Goal: Information Seeking & Learning: Learn about a topic

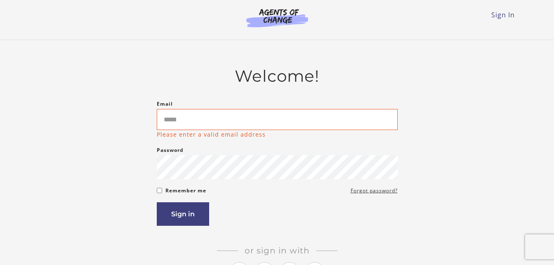
click at [123, 167] on div "Welcome! Email Please enter a valid email address Password Password must be at …" at bounding box center [277, 186] width 482 height 241
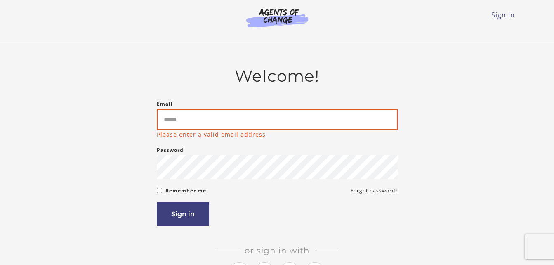
click at [266, 126] on input "Email" at bounding box center [277, 119] width 241 height 21
type input "**********"
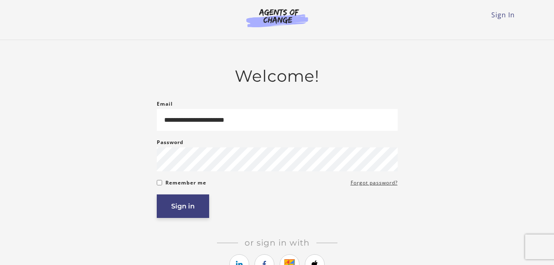
click at [201, 204] on button "Sign in" at bounding box center [183, 206] width 52 height 24
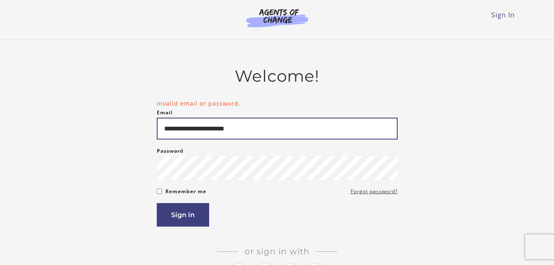
drag, startPoint x: 257, startPoint y: 133, endPoint x: 158, endPoint y: 139, distance: 98.4
click at [158, 139] on input "**********" at bounding box center [277, 129] width 241 height 22
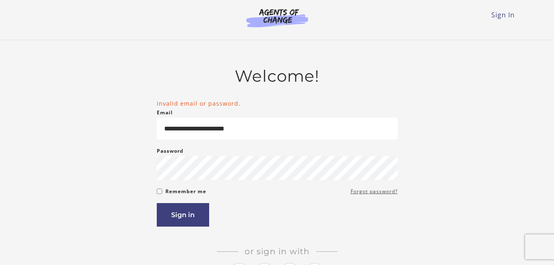
click at [390, 192] on link "Forgot password?" at bounding box center [374, 192] width 47 height 10
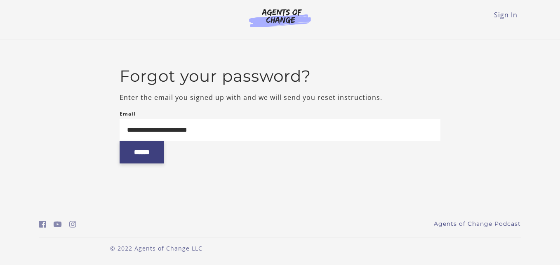
type input "**********"
click at [125, 162] on input "******" at bounding box center [142, 152] width 45 height 23
click at [164, 158] on input "******" at bounding box center [142, 152] width 45 height 23
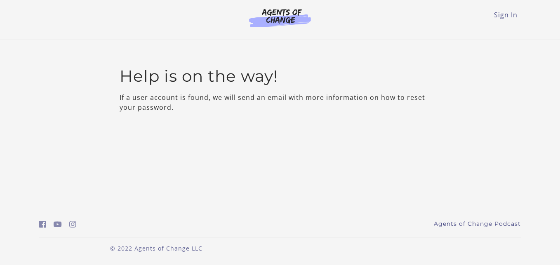
drag, startPoint x: 390, startPoint y: 128, endPoint x: 396, endPoint y: 128, distance: 6.2
drag, startPoint x: 396, startPoint y: 128, endPoint x: 387, endPoint y: 124, distance: 9.6
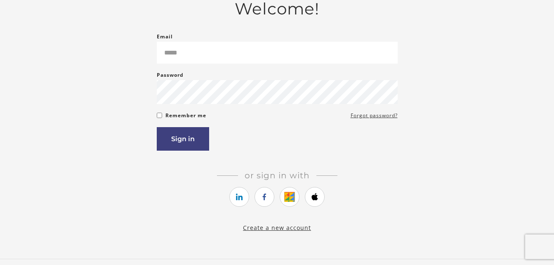
scroll to position [68, 0]
click at [316, 201] on icon "https://courses.thinkific.com/users/auth/apple?ss%5Breferral%5D=&ss%5Buser_retu…" at bounding box center [315, 196] width 10 height 10
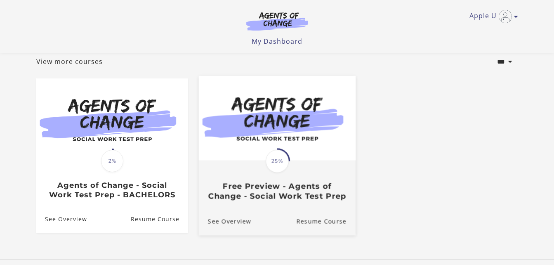
scroll to position [54, 0]
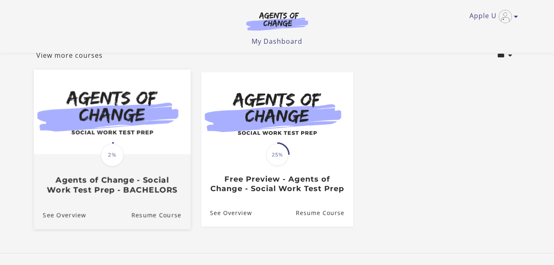
click at [121, 164] on span "2%" at bounding box center [112, 154] width 23 height 23
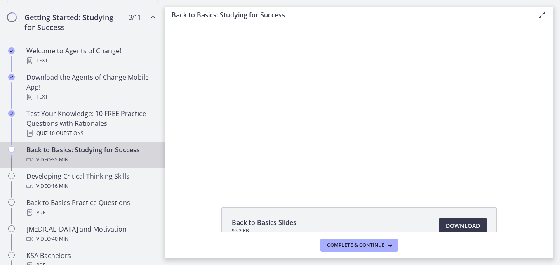
scroll to position [186, 0]
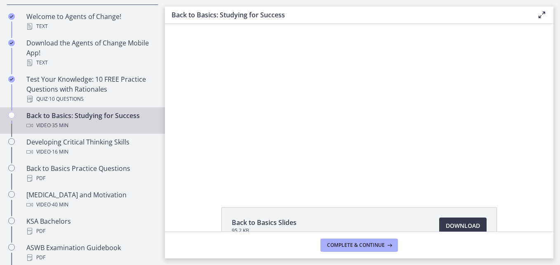
drag, startPoint x: 163, startPoint y: 66, endPoint x: 1, endPoint y: 90, distance: 163.2
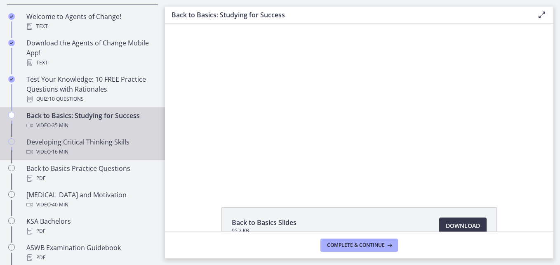
click at [64, 146] on div "Developing Critical Thinking Skills Video · 16 min" at bounding box center [90, 147] width 129 height 20
click at [71, 114] on div "Back to Basics: Studying for Success Video · 35 min" at bounding box center [90, 121] width 129 height 20
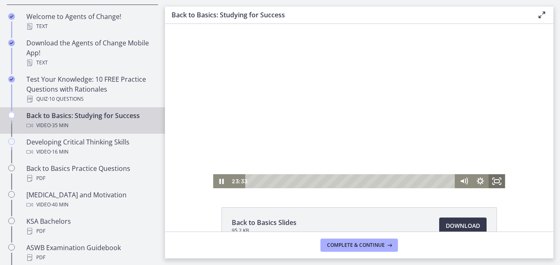
click at [492, 177] on icon "Fullscreen" at bounding box center [497, 181] width 17 height 14
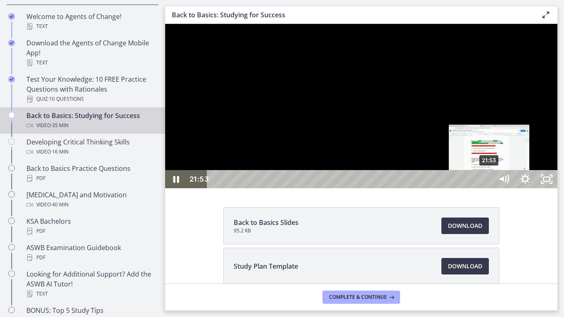
drag, startPoint x: 512, startPoint y: 330, endPoint x: 489, endPoint y: 333, distance: 23.7
click at [489, 182] on div "Playbar" at bounding box center [489, 179] width 6 height 6
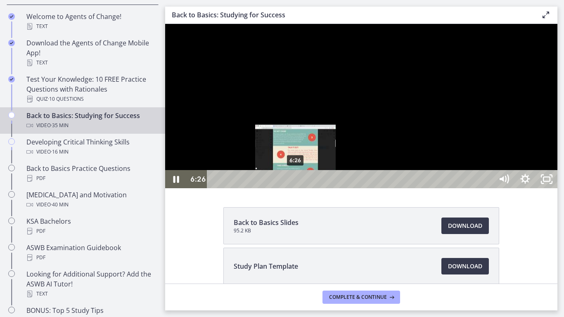
click at [300, 188] on div "6:26" at bounding box center [351, 179] width 273 height 18
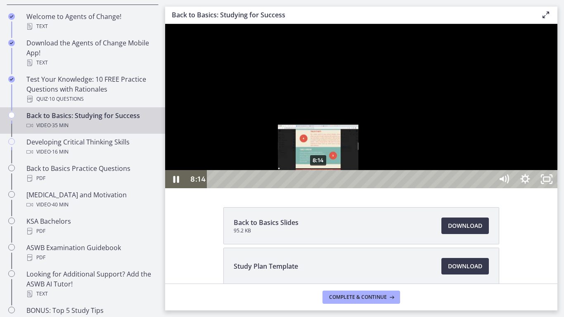
click at [319, 188] on div "8:14" at bounding box center [351, 179] width 273 height 18
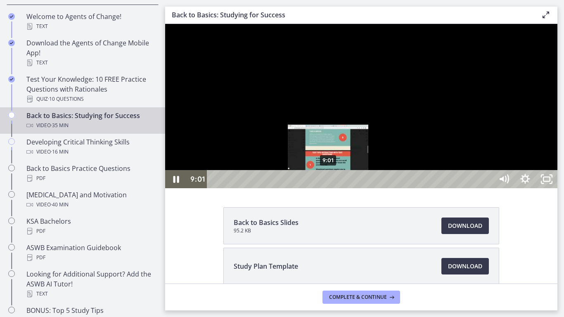
drag, startPoint x: 319, startPoint y: 329, endPoint x: 328, endPoint y: 332, distance: 9.8
click at [328, 182] on div "Playbar" at bounding box center [328, 179] width 6 height 6
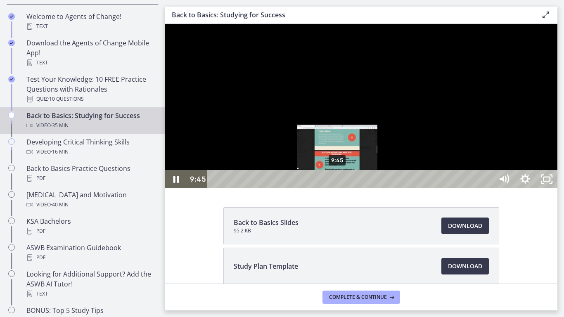
drag, startPoint x: 334, startPoint y: 331, endPoint x: 338, endPoint y: 332, distance: 4.2
click at [338, 182] on div "Playbar" at bounding box center [337, 179] width 6 height 6
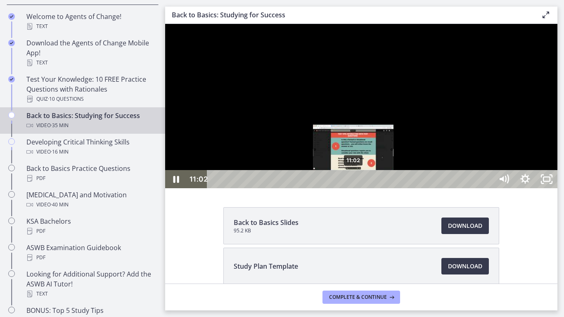
drag, startPoint x: 340, startPoint y: 332, endPoint x: 354, endPoint y: 330, distance: 13.4
click at [354, 182] on div "Playbar" at bounding box center [353, 179] width 6 height 6
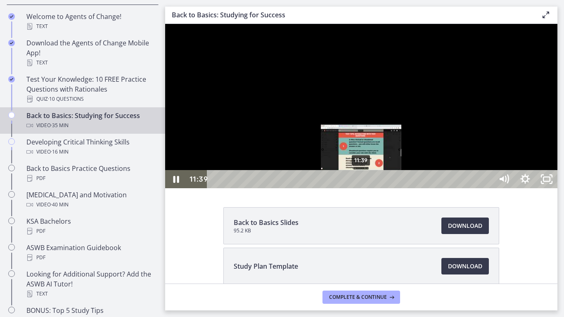
drag, startPoint x: 354, startPoint y: 330, endPoint x: 361, endPoint y: 329, distance: 7.9
click at [361, 182] on div "Playbar" at bounding box center [361, 179] width 6 height 6
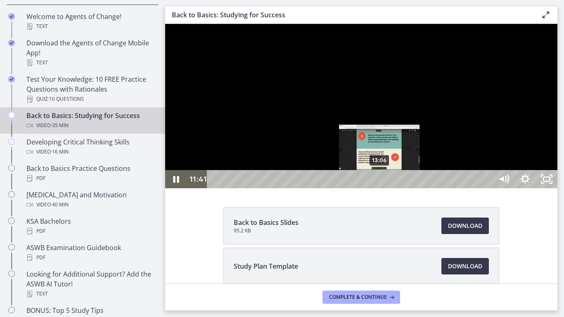
click at [380, 188] on div "13:06" at bounding box center [351, 179] width 273 height 18
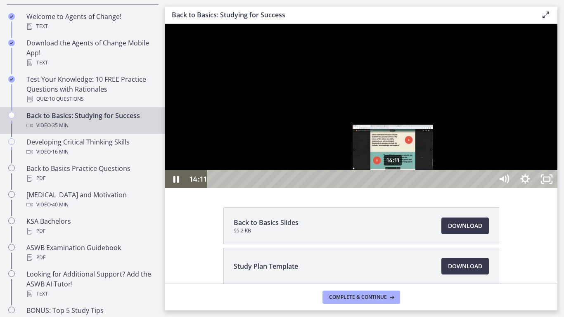
click at [393, 188] on div "14:11" at bounding box center [351, 179] width 273 height 18
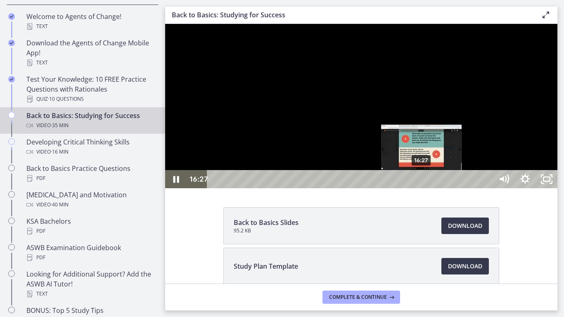
click at [422, 188] on div "16:27" at bounding box center [351, 179] width 273 height 18
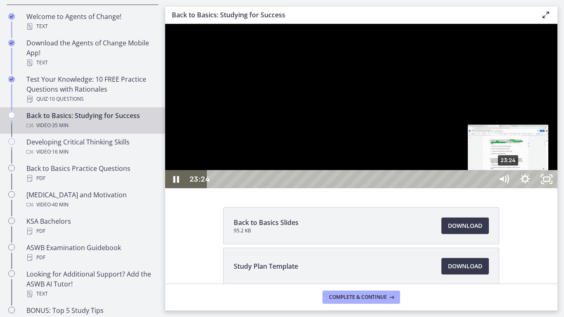
click at [488, 188] on div "23:24" at bounding box center [351, 179] width 273 height 18
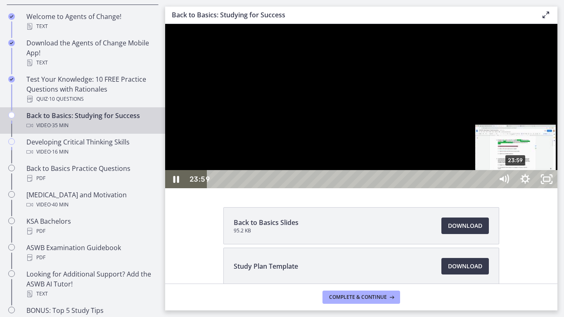
click at [488, 188] on div "23:59" at bounding box center [351, 179] width 273 height 18
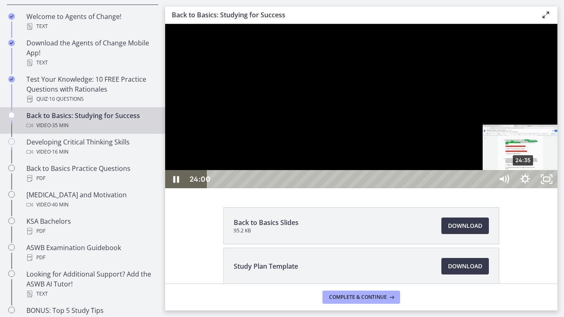
click at [488, 188] on div "24:35" at bounding box center [351, 179] width 273 height 18
click at [488, 188] on div "25:08" at bounding box center [351, 179] width 273 height 18
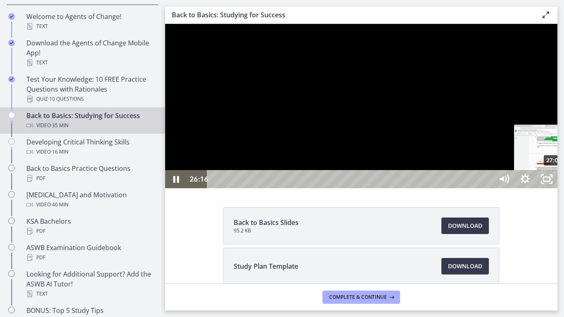
click at [488, 188] on div "27:04" at bounding box center [351, 179] width 273 height 18
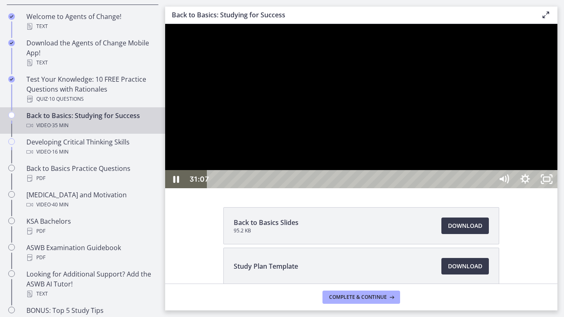
drag, startPoint x: 369, startPoint y: 236, endPoint x: 371, endPoint y: 243, distance: 7.2
click at [371, 188] on div at bounding box center [361, 106] width 392 height 164
click at [338, 188] on div at bounding box center [361, 106] width 392 height 164
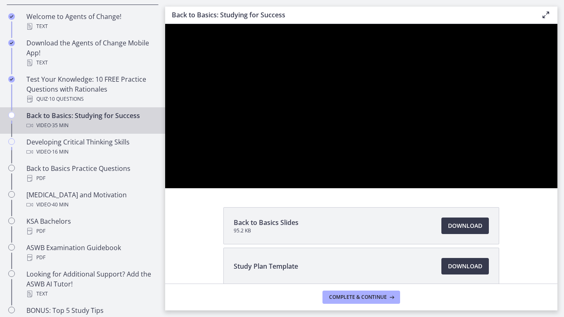
click at [252, 188] on div at bounding box center [361, 106] width 392 height 164
click at [165, 24] on button "Play Video: ctfdf6eqvn4c72r5t4t0.mp4" at bounding box center [165, 24] width 0 height 0
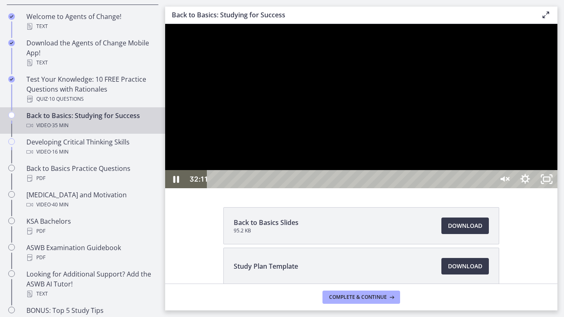
click at [165, 24] on button "Pause: ctfdf6eqvn4c72r5t4t0.mp4" at bounding box center [165, 24] width 0 height 0
click at [170, 190] on icon "Play Video" at bounding box center [177, 179] width 26 height 22
click at [465, 188] on div at bounding box center [361, 106] width 392 height 164
drag, startPoint x: 461, startPoint y: 173, endPoint x: 424, endPoint y: 204, distance: 48.0
click at [460, 172] on div at bounding box center [361, 106] width 392 height 164
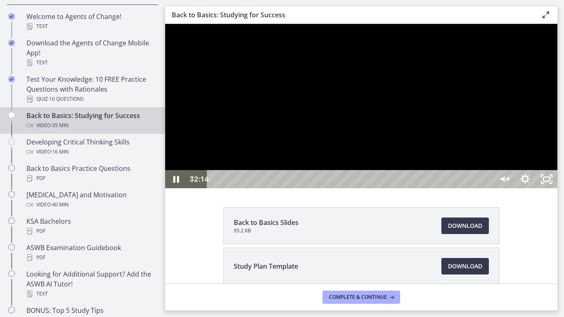
click at [165, 24] on button "Pause: ctfdf6eqvn4c72r5t4t0.mp4" at bounding box center [165, 24] width 0 height 0
click at [166, 190] on icon "Play Video" at bounding box center [177, 179] width 26 height 22
click at [516, 190] on icon "Unmute" at bounding box center [504, 179] width 26 height 22
click at [557, 188] on div "35:22 35:22" at bounding box center [361, 179] width 392 height 18
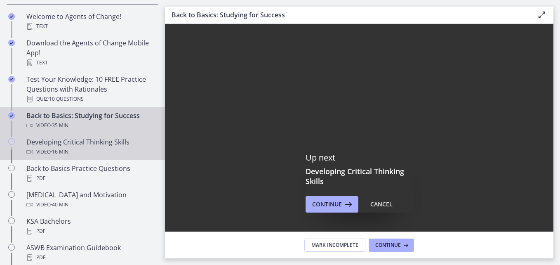
click at [61, 144] on div "Developing Critical Thinking Skills Video · 16 min" at bounding box center [90, 147] width 129 height 20
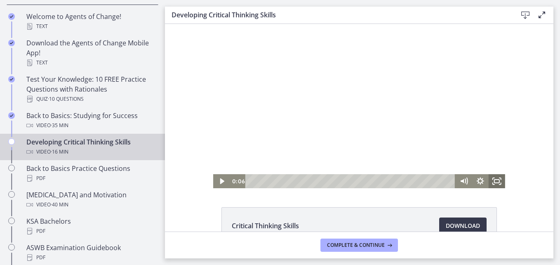
click at [491, 176] on icon "Fullscreen" at bounding box center [497, 181] width 17 height 14
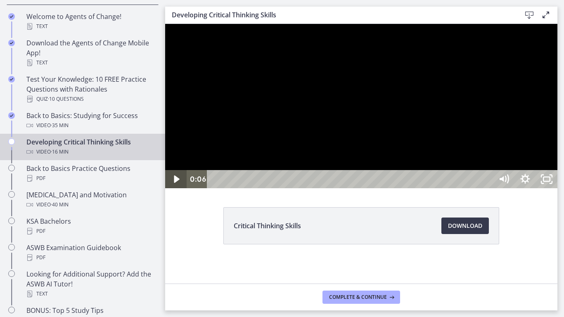
click at [180, 188] on icon "Play Video" at bounding box center [176, 179] width 21 height 18
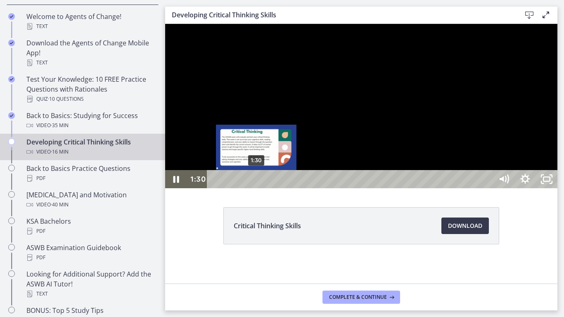
click at [257, 188] on div "1:30" at bounding box center [351, 179] width 273 height 18
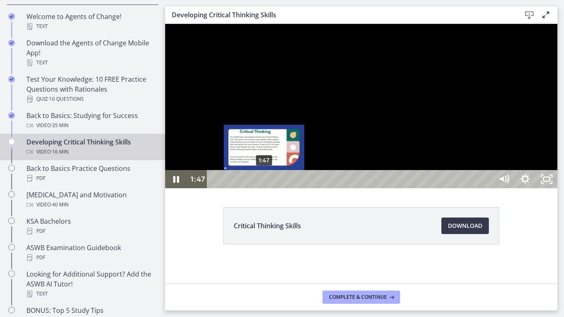
click at [265, 188] on div "1:47" at bounding box center [351, 179] width 273 height 18
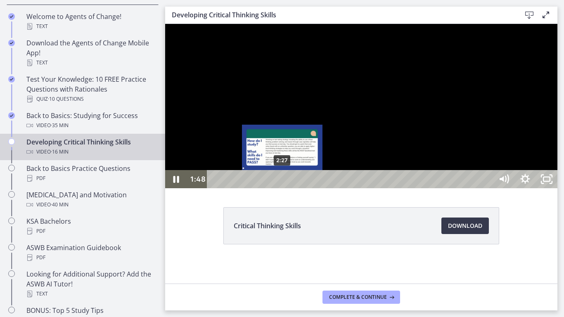
click at [283, 188] on div "2:27" at bounding box center [351, 179] width 273 height 18
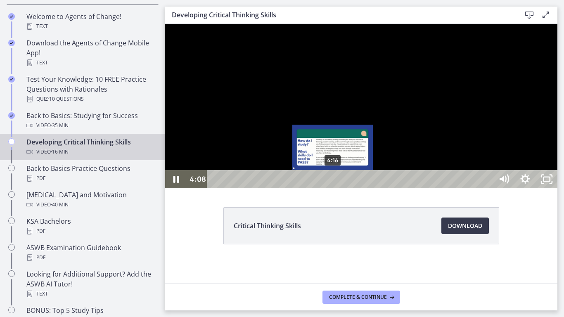
click at [333, 188] on div "4:16" at bounding box center [351, 179] width 273 height 18
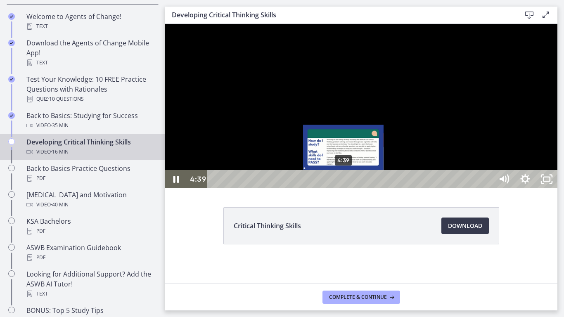
click at [344, 188] on div "4:39" at bounding box center [351, 179] width 273 height 18
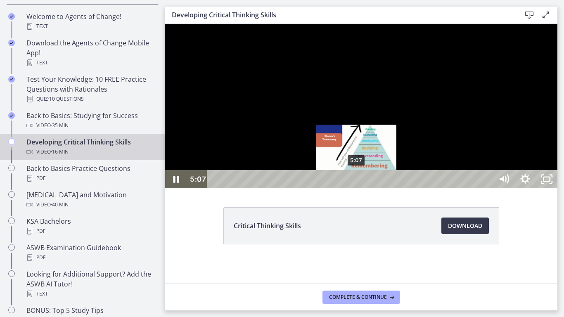
click at [357, 188] on div "5:07" at bounding box center [351, 179] width 273 height 18
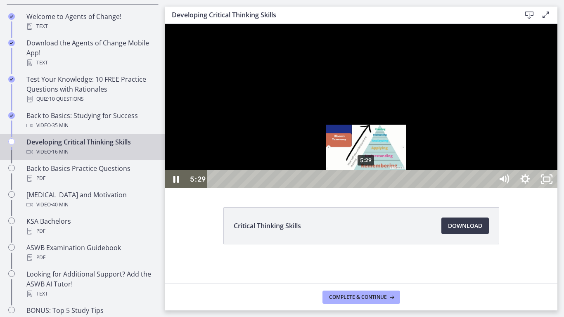
click at [366, 188] on div "5:29" at bounding box center [351, 179] width 273 height 18
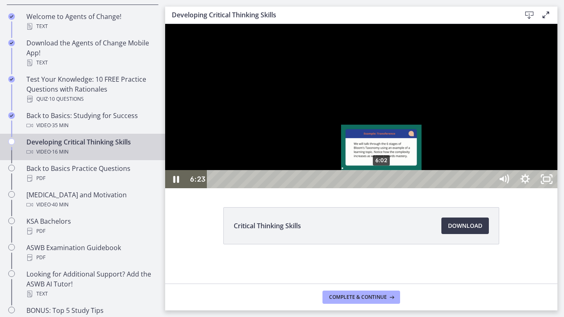
click at [382, 188] on div "6:02" at bounding box center [351, 179] width 273 height 18
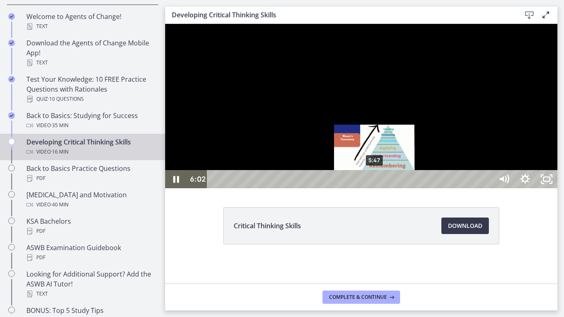
click at [374, 188] on div "5:47" at bounding box center [351, 179] width 273 height 18
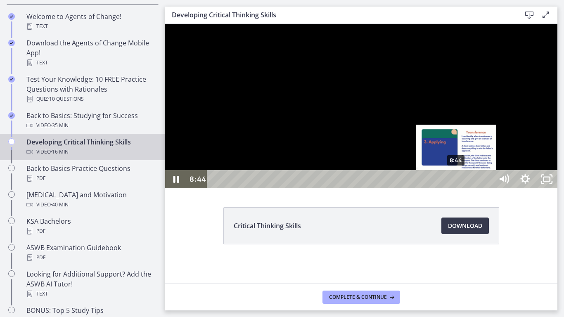
click at [456, 188] on div "8:44" at bounding box center [351, 179] width 273 height 18
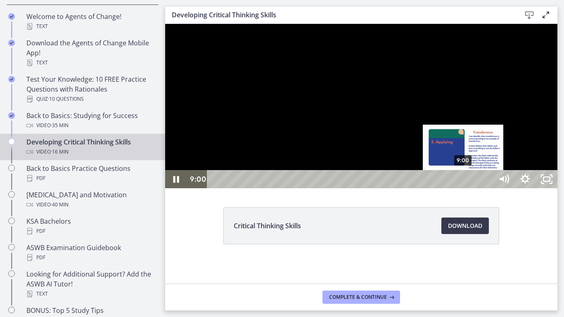
click at [463, 188] on div "9:00" at bounding box center [351, 179] width 273 height 18
click at [469, 188] on div "9:09" at bounding box center [351, 179] width 273 height 18
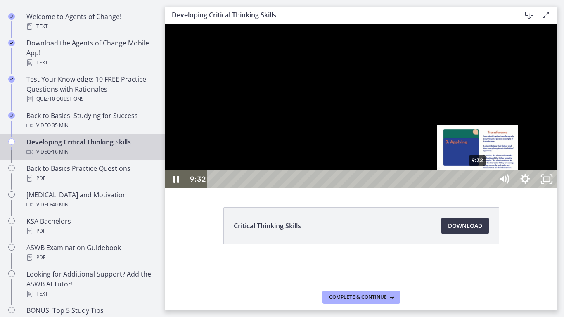
click at [479, 188] on div "9:32" at bounding box center [351, 179] width 273 height 18
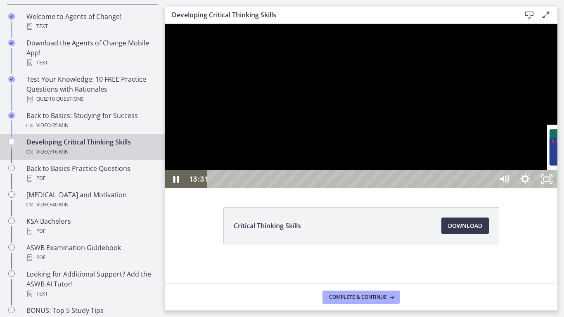
click at [488, 188] on div "13:30" at bounding box center [351, 179] width 273 height 18
click at [488, 188] on div "13:57" at bounding box center [351, 179] width 273 height 18
click at [488, 188] on div "14:42" at bounding box center [351, 179] width 273 height 18
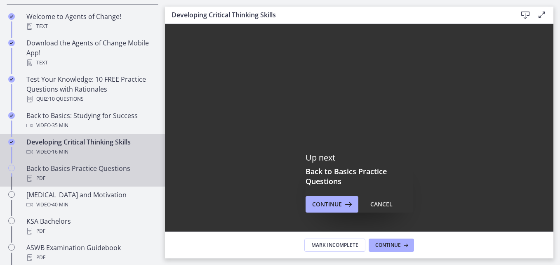
click at [73, 163] on link "Back to Basics Practice Questions PDF" at bounding box center [82, 173] width 165 height 26
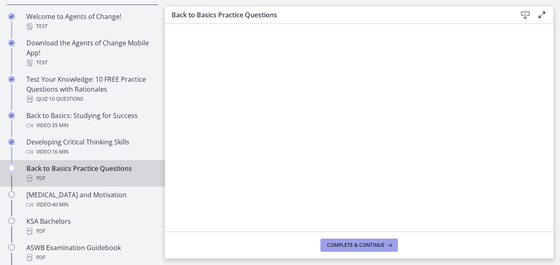
click at [379, 246] on span "Complete & continue" at bounding box center [356, 245] width 58 height 7
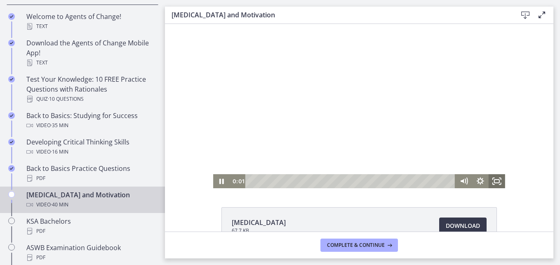
drag, startPoint x: 495, startPoint y: 179, endPoint x: 662, endPoint y: 234, distance: 175.5
click at [495, 180] on rect "Fullscreen" at bounding box center [497, 181] width 5 height 3
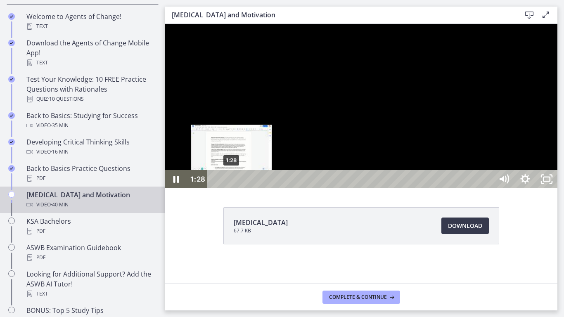
click at [232, 188] on div "1:28" at bounding box center [351, 179] width 273 height 18
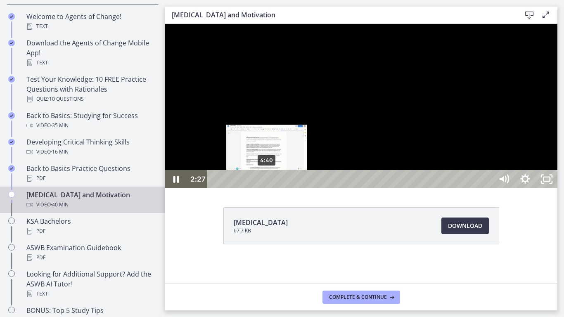
click at [267, 188] on div "4:40" at bounding box center [351, 179] width 273 height 18
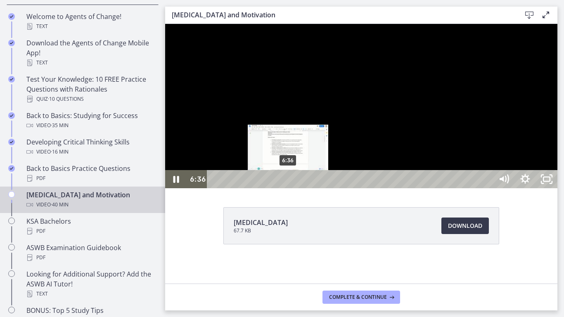
click at [288, 188] on div "6:36" at bounding box center [351, 179] width 273 height 18
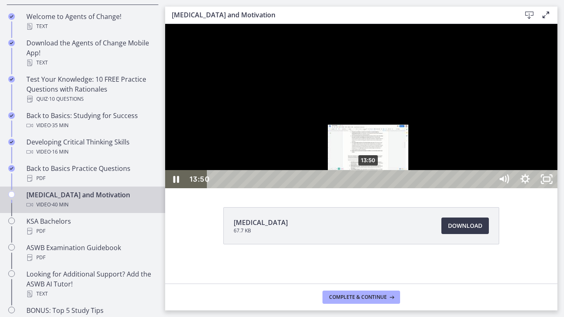
click at [369, 188] on div "13:50" at bounding box center [351, 179] width 273 height 18
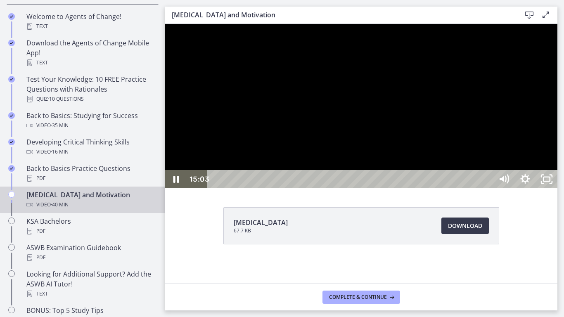
click at [169, 188] on div at bounding box center [361, 106] width 392 height 164
click at [165, 24] on button "Play Video: ctfe73eqvn4c72r5t540.mp4" at bounding box center [165, 24] width 0 height 0
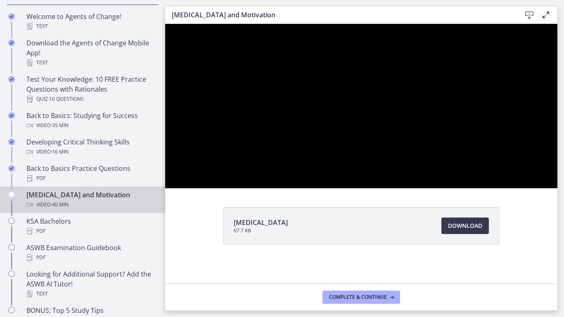
click at [165, 24] on button "Pause: ctfe73eqvn4c72r5t540.mp4" at bounding box center [165, 24] width 0 height 0
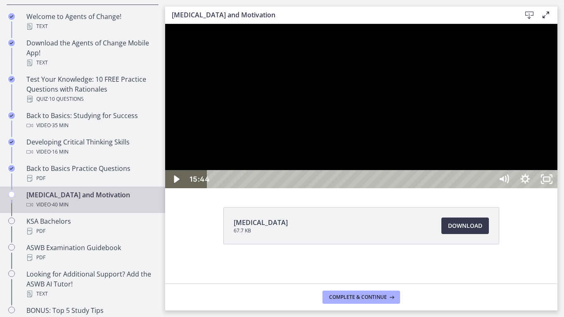
click at [165, 24] on button "Play Video: ctfe73eqvn4c72r5t540.mp4" at bounding box center [165, 24] width 0 height 0
click at [284, 188] on div at bounding box center [361, 106] width 392 height 164
click at [557, 188] on div at bounding box center [361, 106] width 392 height 164
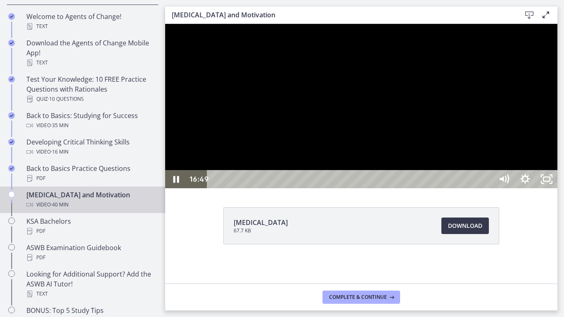
drag, startPoint x: 705, startPoint y: 179, endPoint x: 704, endPoint y: 201, distance: 22.7
click at [557, 188] on div at bounding box center [361, 106] width 392 height 164
click at [437, 188] on div at bounding box center [361, 106] width 392 height 164
click at [559, 190] on icon "Unfullscreen" at bounding box center [547, 179] width 26 height 22
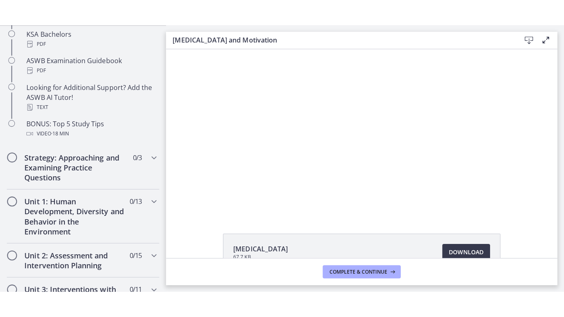
scroll to position [395, 0]
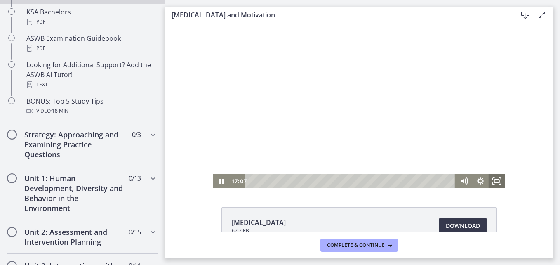
click at [494, 180] on icon "Fullscreen" at bounding box center [497, 181] width 17 height 14
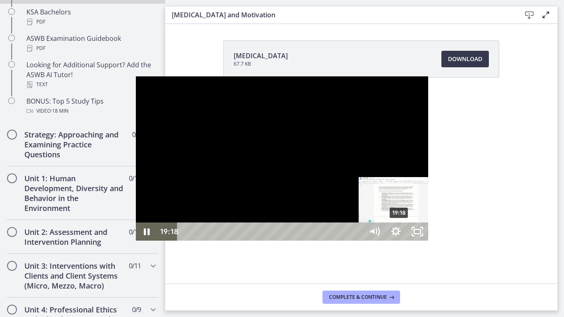
click at [265, 241] on div "19:18" at bounding box center [271, 231] width 173 height 18
click at [271, 241] on div "19:50" at bounding box center [271, 231] width 173 height 18
click at [280, 241] on div "20:19" at bounding box center [271, 231] width 173 height 18
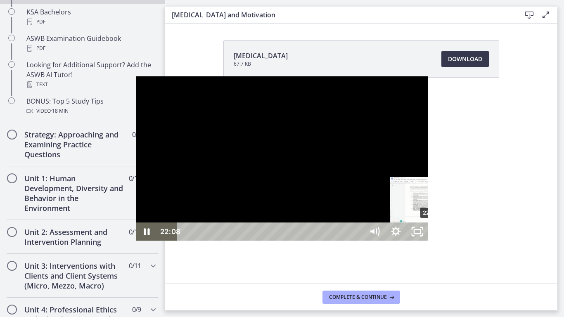
click at [297, 241] on div "22:08" at bounding box center [271, 231] width 173 height 18
click at [309, 241] on div "23:02" at bounding box center [271, 231] width 173 height 18
click at [330, 241] on div "25:09" at bounding box center [271, 231] width 173 height 18
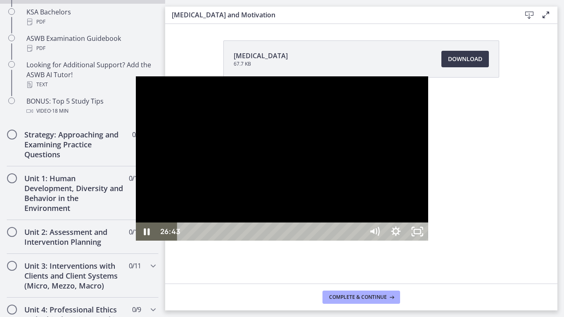
click at [348, 241] on div "26:43" at bounding box center [271, 231] width 173 height 18
click at [358, 241] on div "30:40" at bounding box center [271, 231] width 173 height 18
click at [358, 241] on div "28:37" at bounding box center [271, 231] width 173 height 18
click at [353, 241] on div "27:19" at bounding box center [271, 231] width 173 height 18
click at [358, 241] on div "30:06" at bounding box center [271, 231] width 173 height 18
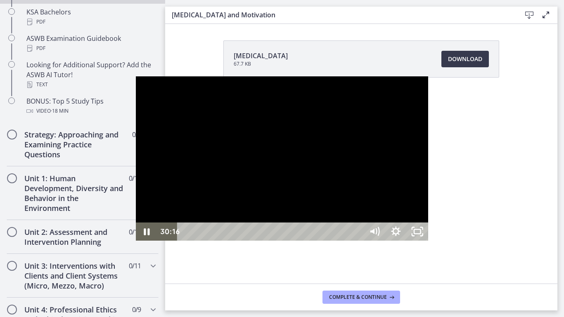
click at [358, 241] on div "30:55" at bounding box center [271, 231] width 173 height 18
click at [358, 241] on div "31:26" at bounding box center [271, 231] width 173 height 18
click at [358, 241] on div "32:29" at bounding box center [271, 231] width 173 height 18
click at [358, 241] on div "33:34" at bounding box center [271, 231] width 173 height 18
click at [554, 235] on div "Playbar" at bounding box center [557, 232] width 6 height 6
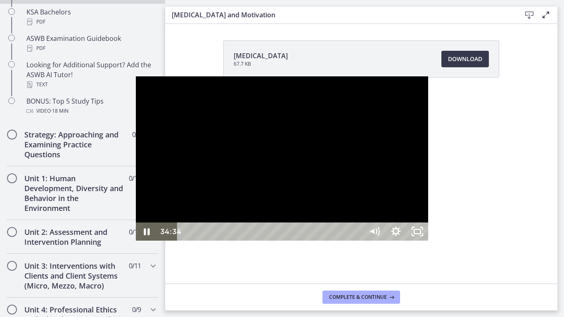
click at [358, 241] on div "34:34" at bounding box center [271, 231] width 173 height 18
click at [358, 241] on div "36:17" at bounding box center [271, 231] width 173 height 18
click at [358, 241] on div "37:13" at bounding box center [271, 231] width 173 height 18
click at [358, 241] on div "38:26" at bounding box center [271, 231] width 173 height 18
click at [358, 241] on div "38:02" at bounding box center [271, 231] width 173 height 18
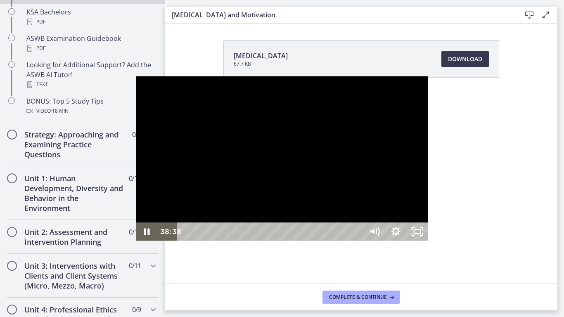
click at [358, 241] on div "38:38" at bounding box center [271, 231] width 173 height 18
click at [358, 241] on div "39:25" at bounding box center [271, 231] width 173 height 18
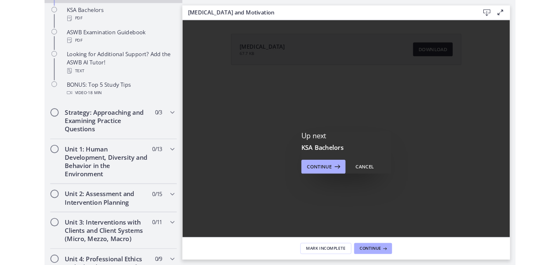
scroll to position [0, 0]
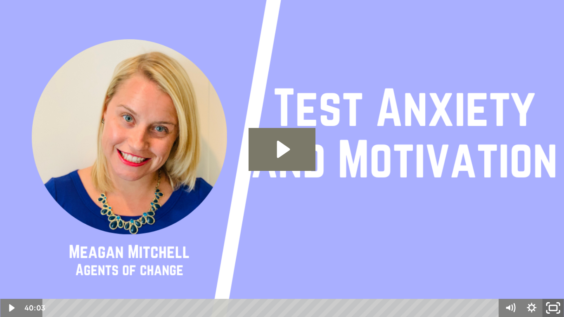
click at [556, 265] on icon "Fullscreen" at bounding box center [553, 308] width 26 height 22
click at [557, 265] on icon "Unfullscreen" at bounding box center [553, 308] width 26 height 22
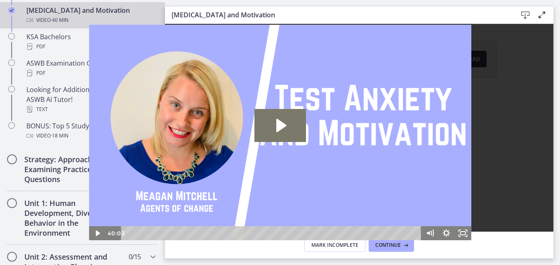
scroll to position [318, 0]
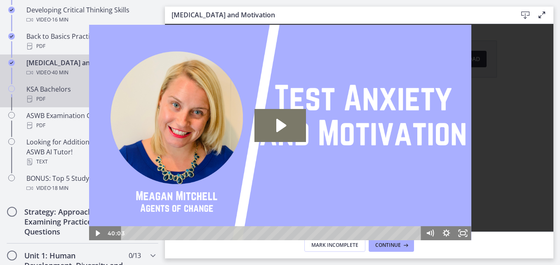
click at [17, 94] on link "KSA Bachelors PDF" at bounding box center [82, 94] width 165 height 26
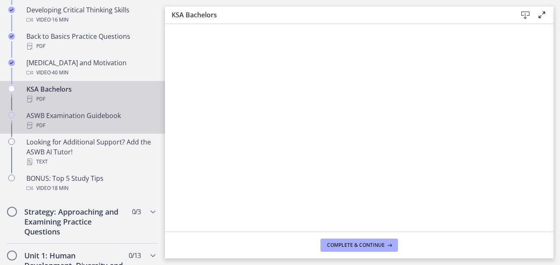
click at [76, 113] on div "ASWB Examination Guidebook PDF" at bounding box center [90, 121] width 129 height 20
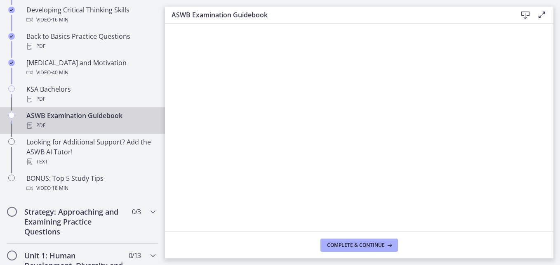
click at [555, 76] on main "ASWB Examination Guidebook Download Enable fullscreen Complete & continue" at bounding box center [362, 132] width 395 height 265
drag, startPoint x: 557, startPoint y: 55, endPoint x: 560, endPoint y: 69, distance: 14.7
click at [557, 55] on main "ASWB Examination Guidebook Download Enable fullscreen Complete & continue" at bounding box center [362, 132] width 395 height 265
click at [356, 240] on button "Complete & continue" at bounding box center [360, 245] width 78 height 13
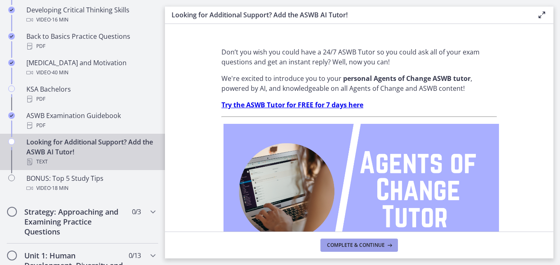
click at [341, 242] on span "Complete & continue" at bounding box center [356, 245] width 58 height 7
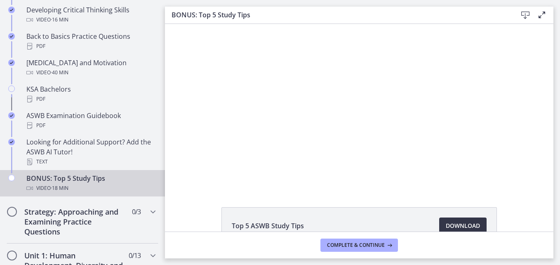
click at [455, 218] on link "Download Opens in a new window" at bounding box center [462, 225] width 47 height 17
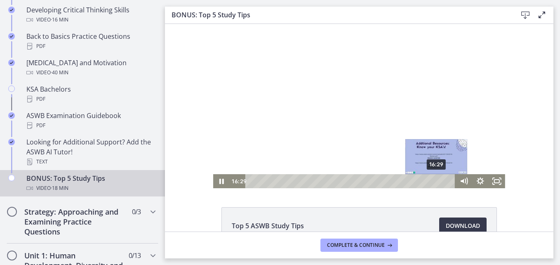
click at [435, 183] on div "16:29" at bounding box center [352, 181] width 200 height 14
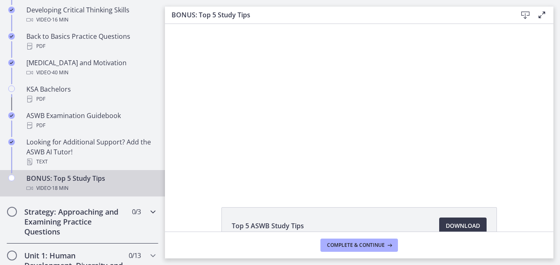
click at [38, 219] on h2 "Strategy: Approaching and Examining Practice Questions" at bounding box center [74, 222] width 101 height 30
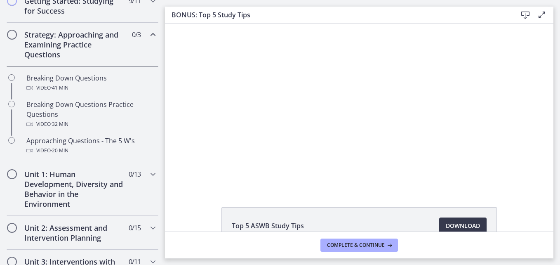
scroll to position [165, 0]
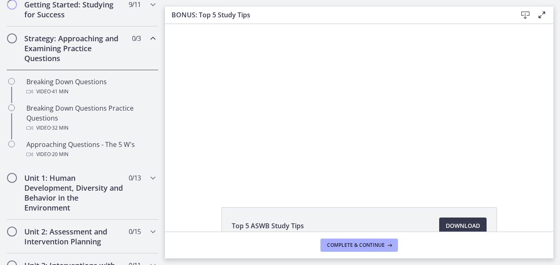
drag, startPoint x: 164, startPoint y: 130, endPoint x: 0, endPoint y: 55, distance: 180.4
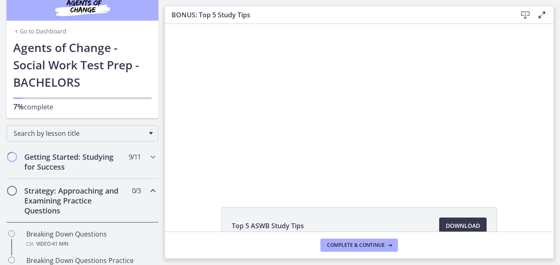
scroll to position [0, 0]
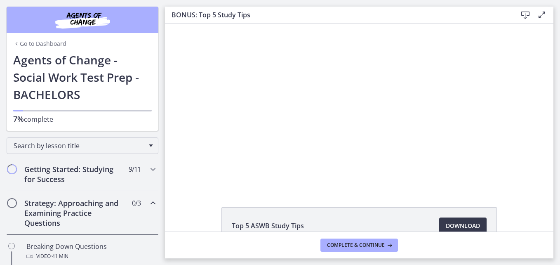
drag, startPoint x: 163, startPoint y: 97, endPoint x: 0, endPoint y: 17, distance: 181.2
click at [128, 184] on div "Getting Started: Studying for Success 9 / 11 Completed" at bounding box center [83, 174] width 152 height 34
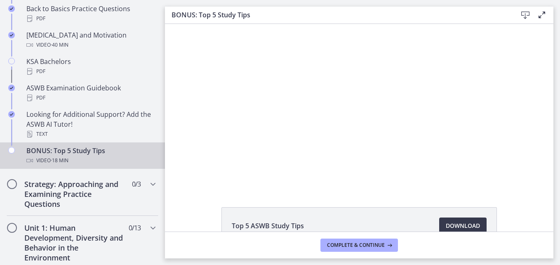
scroll to position [396, 0]
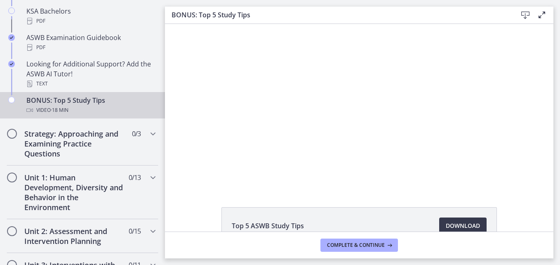
click at [12, 101] on icon "Chapters" at bounding box center [11, 100] width 7 height 7
drag, startPoint x: 17, startPoint y: 134, endPoint x: 12, endPoint y: 138, distance: 6.2
click at [16, 135] on div "Strategy: Approaching and Examining Practice Questions 0 / 3 Completed" at bounding box center [83, 144] width 152 height 44
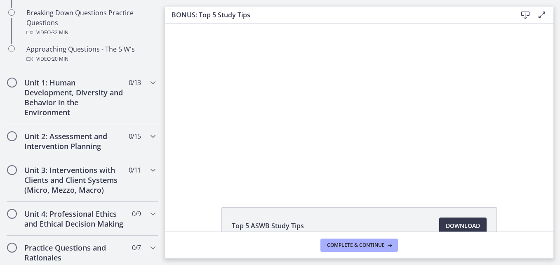
scroll to position [249, 0]
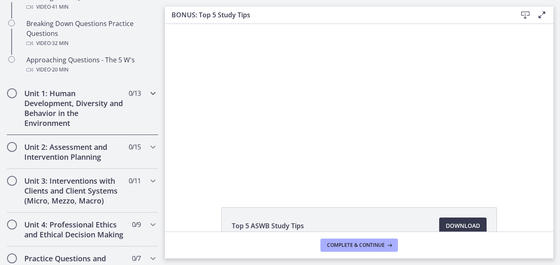
click at [62, 116] on h2 "Unit 1: Human Development, Diversity and Behavior in the Environment" at bounding box center [74, 108] width 101 height 40
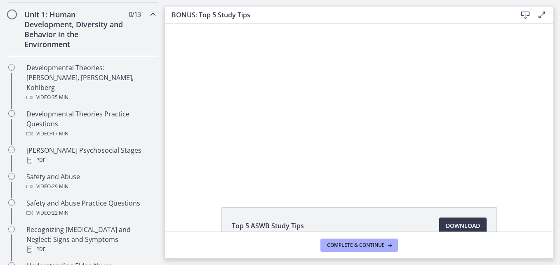
scroll to position [1, 0]
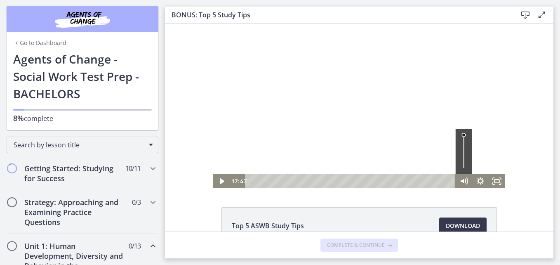
drag, startPoint x: 443, startPoint y: 180, endPoint x: 475, endPoint y: 175, distance: 32.2
click at [470, 173] on div "Click for sound @keyframes VOLUME_SMALL_WAVE_FLASH { 0% { opacity: 0; } 33% { o…" at bounding box center [359, 106] width 292 height 164
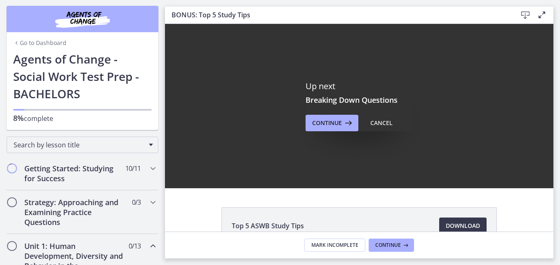
click at [495, 177] on div "Up next Breaking Down Questions Continue Cancel" at bounding box center [359, 106] width 389 height 164
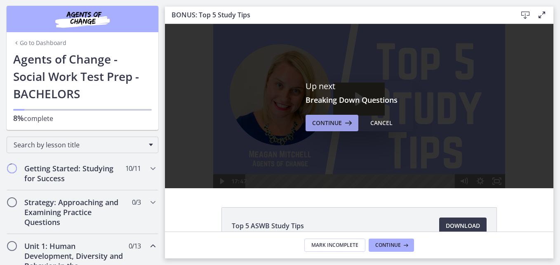
click at [334, 121] on span "Continue" at bounding box center [327, 123] width 30 height 10
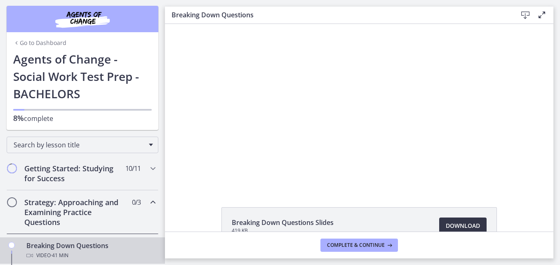
click at [446, 227] on span "Download Opens in a new window" at bounding box center [463, 226] width 34 height 10
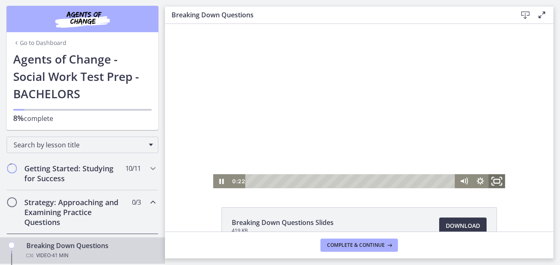
drag, startPoint x: 495, startPoint y: 176, endPoint x: 663, endPoint y: 229, distance: 176.1
click at [496, 175] on icon "Fullscreen" at bounding box center [497, 181] width 20 height 17
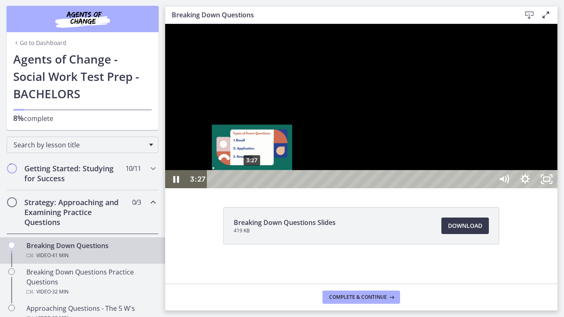
click at [253, 188] on div "3:27" at bounding box center [351, 179] width 273 height 18
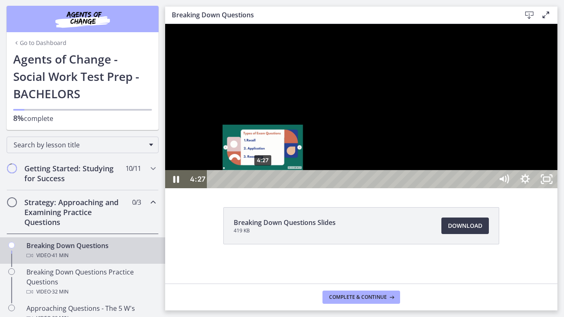
click at [265, 188] on div "4:27" at bounding box center [351, 179] width 273 height 18
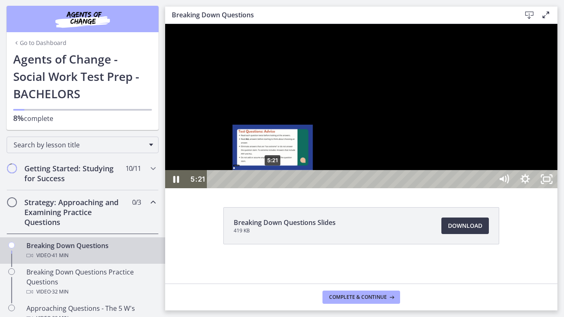
click at [274, 188] on div "5:21" at bounding box center [351, 179] width 273 height 18
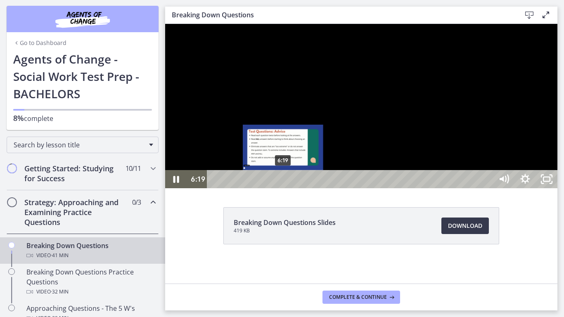
click at [283, 188] on div "6:19" at bounding box center [351, 179] width 273 height 18
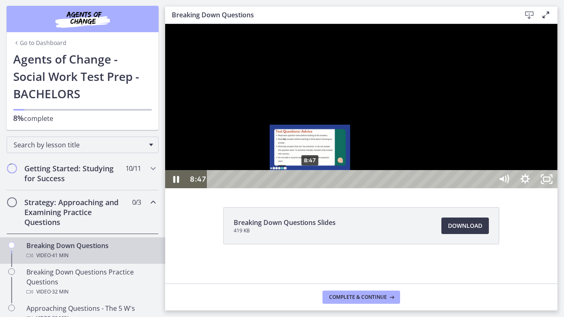
click at [310, 188] on div "8:47" at bounding box center [351, 179] width 273 height 18
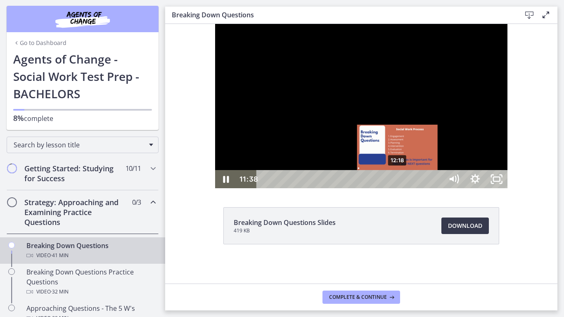
click at [350, 188] on div "12:18" at bounding box center [350, 179] width 173 height 18
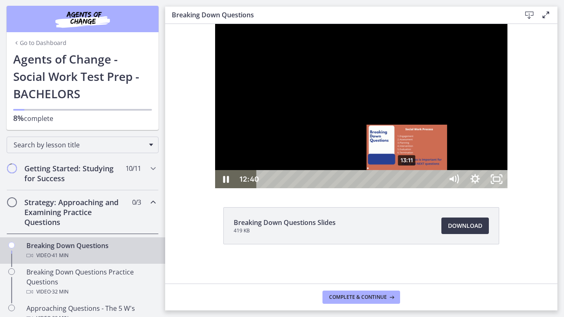
click at [358, 188] on div "13:11" at bounding box center [350, 179] width 173 height 18
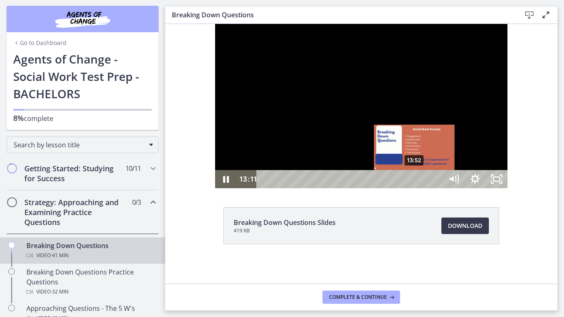
click at [366, 188] on div "13:52" at bounding box center [350, 179] width 173 height 18
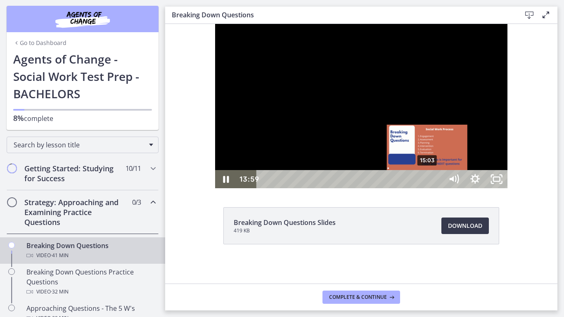
click at [378, 188] on div "15:03" at bounding box center [350, 179] width 173 height 18
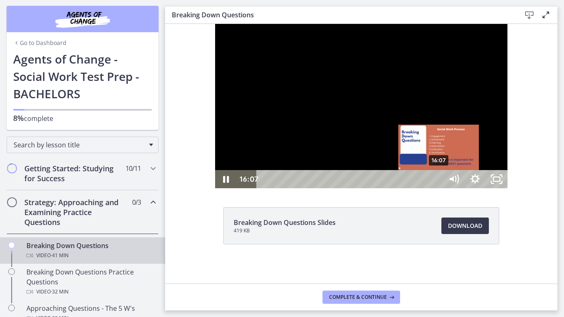
click at [390, 188] on div "16:07" at bounding box center [350, 179] width 173 height 18
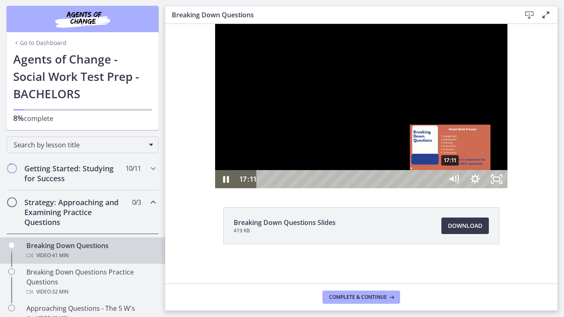
click at [402, 188] on div "17:11" at bounding box center [350, 179] width 173 height 18
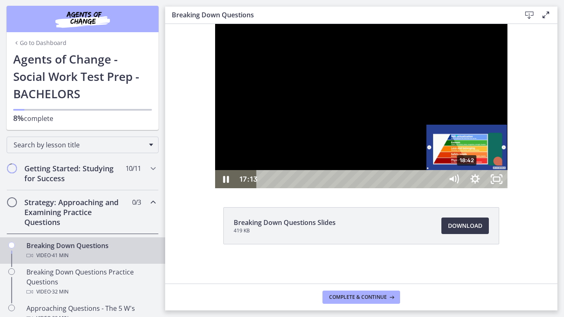
click at [418, 188] on div "18:42" at bounding box center [350, 179] width 173 height 18
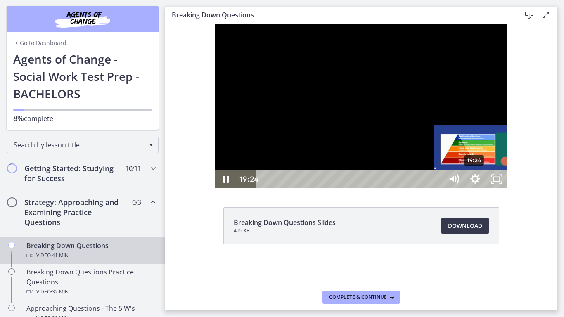
click at [425, 188] on div "19:24" at bounding box center [350, 179] width 173 height 18
click at [428, 188] on div "19:44" at bounding box center [350, 179] width 173 height 18
click at [427, 188] on div "19:33" at bounding box center [350, 179] width 173 height 18
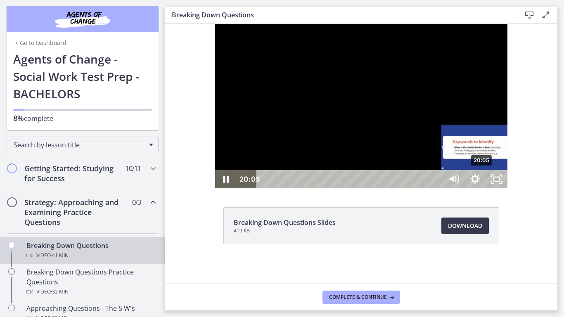
click at [432, 188] on div "20:05" at bounding box center [350, 179] width 173 height 18
click at [437, 188] on div "21:41" at bounding box center [350, 179] width 173 height 18
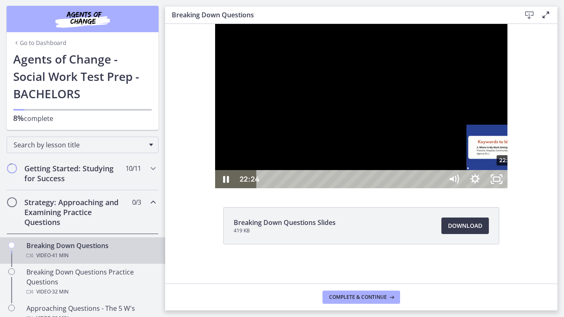
click at [437, 188] on div "22:24" at bounding box center [350, 179] width 173 height 18
click at [437, 188] on div "23:12" at bounding box center [350, 179] width 173 height 18
click at [437, 188] on div "24:19" at bounding box center [350, 179] width 173 height 18
click at [437, 188] on div "25:16" at bounding box center [350, 179] width 173 height 18
click at [437, 188] on div "26:02" at bounding box center [350, 179] width 173 height 18
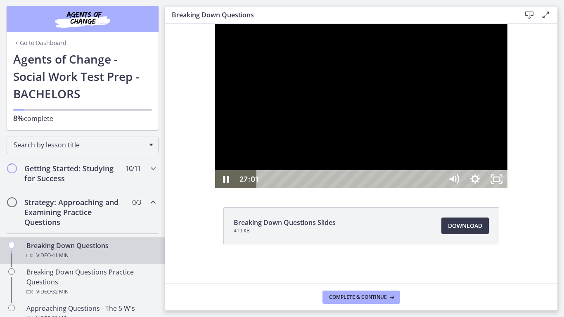
click at [437, 188] on div "27:01" at bounding box center [350, 179] width 173 height 18
click at [437, 188] on div "27:29" at bounding box center [350, 179] width 173 height 18
click at [437, 188] on div "27:54" at bounding box center [350, 179] width 173 height 18
click at [563, 182] on div "Playbar" at bounding box center [571, 179] width 6 height 6
click at [437, 188] on div "29:51" at bounding box center [350, 179] width 173 height 18
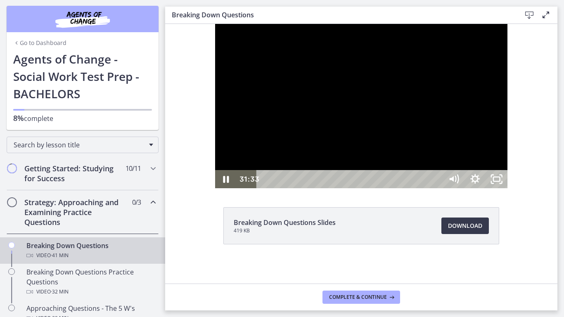
click at [437, 188] on div "31:33" at bounding box center [350, 179] width 173 height 18
click at [437, 188] on div "32:42" at bounding box center [350, 179] width 173 height 18
click at [437, 188] on div "34:53" at bounding box center [350, 179] width 173 height 18
click at [437, 188] on div "35:38" at bounding box center [350, 179] width 173 height 18
click at [437, 188] on div "36:17" at bounding box center [350, 179] width 173 height 18
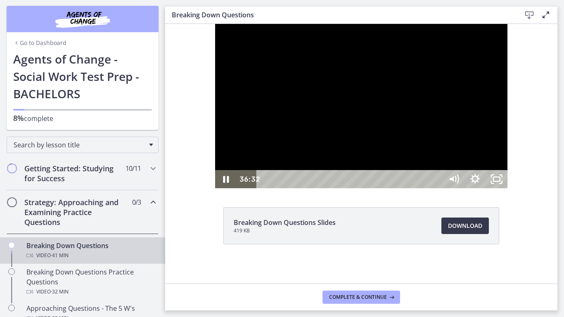
click at [437, 188] on div "37:37" at bounding box center [350, 179] width 173 height 18
click at [437, 188] on div "38:02" at bounding box center [350, 179] width 173 height 18
click at [437, 188] on div "39:34" at bounding box center [350, 179] width 173 height 18
drag, startPoint x: 650, startPoint y: 333, endPoint x: 676, endPoint y: 328, distance: 26.9
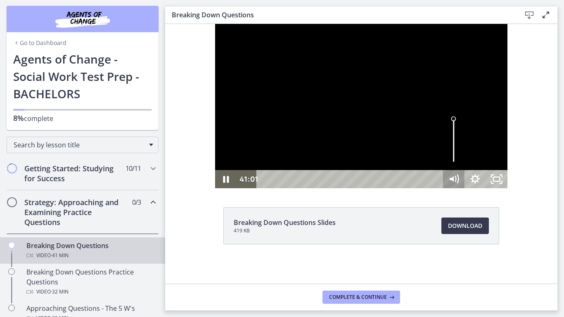
click at [507, 188] on div "41:01 41:01" at bounding box center [361, 179] width 292 height 18
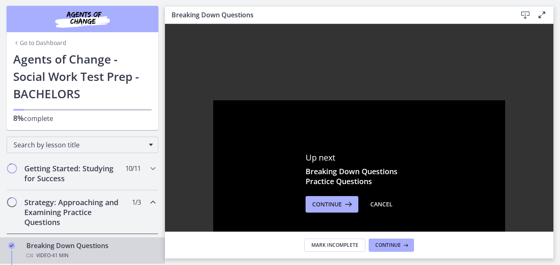
click at [115, 227] on div "Strategy: Approaching and Examining Practice Questions 1 / 3 Completed" at bounding box center [83, 212] width 152 height 44
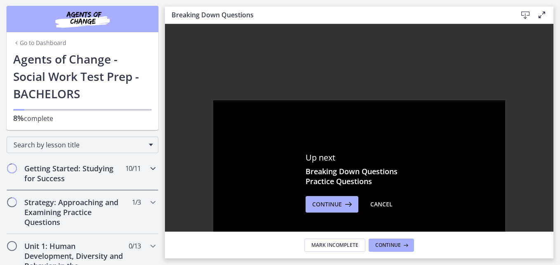
click at [144, 175] on div "Getting Started: Studying for Success 10 / 11 Completed" at bounding box center [83, 173] width 152 height 34
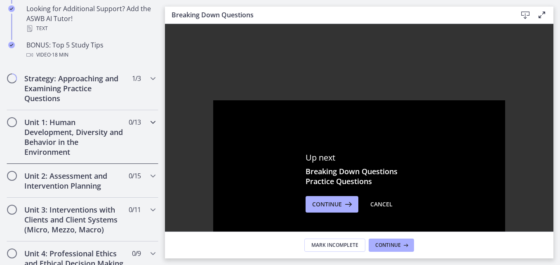
scroll to position [463, 0]
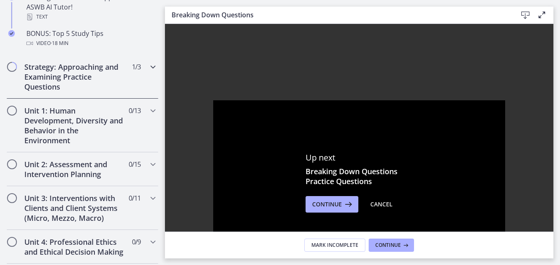
click at [12, 78] on div "Strategy: Approaching and Examining Practice Questions 1 / 3 Completed" at bounding box center [83, 77] width 152 height 44
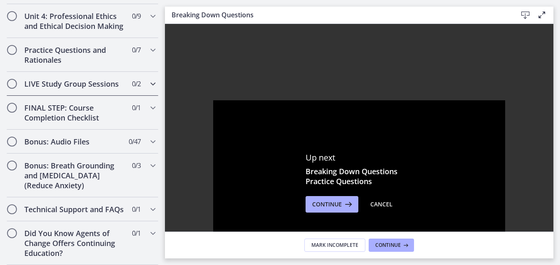
scroll to position [462, 0]
click at [158, 56] on div "Practice Questions and Rationales 0 / 7 Completed" at bounding box center [82, 55] width 165 height 34
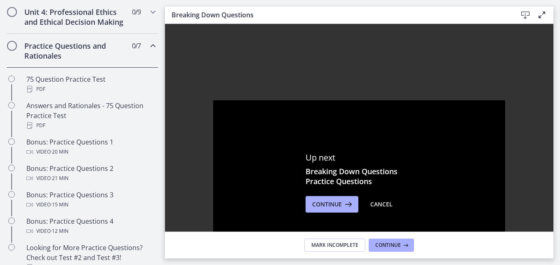
scroll to position [134, 0]
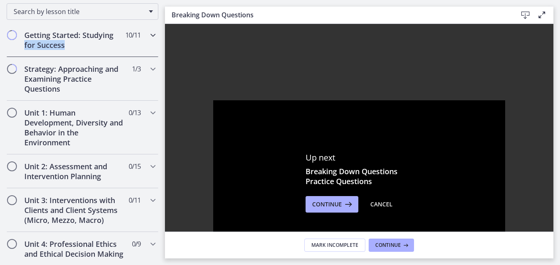
drag, startPoint x: 158, startPoint y: 50, endPoint x: 158, endPoint y: 38, distance: 11.6
click at [158, 38] on div "Getting Started: Studying for Success 10 / 11 Completed" at bounding box center [82, 40] width 165 height 34
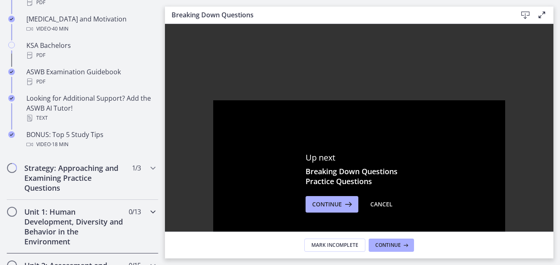
scroll to position [365, 0]
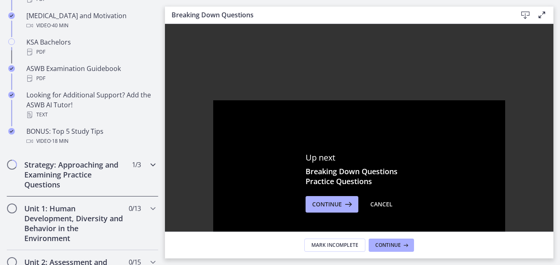
click at [148, 164] on icon "Chapters" at bounding box center [153, 165] width 10 height 10
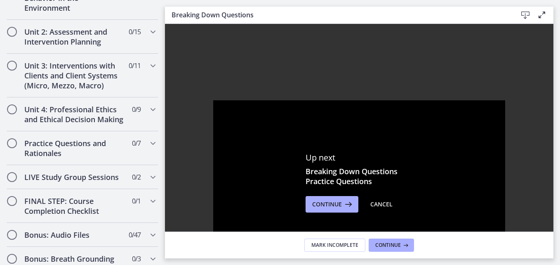
scroll to position [132, 0]
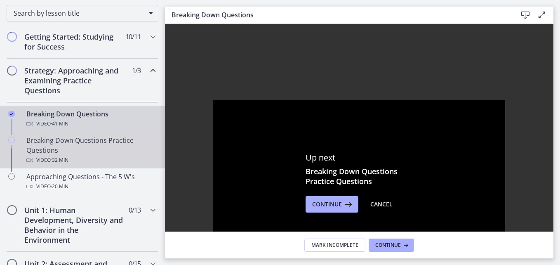
click at [68, 156] on span "· 32 min" at bounding box center [60, 160] width 18 height 10
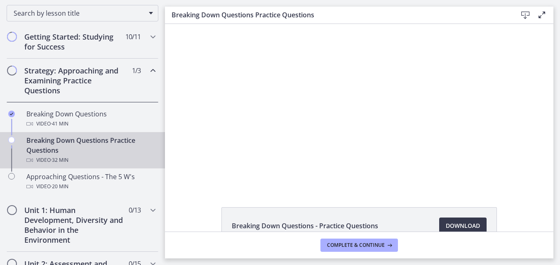
click at [76, 80] on h2 "Strategy: Approaching and Examining Practice Questions" at bounding box center [74, 81] width 101 height 30
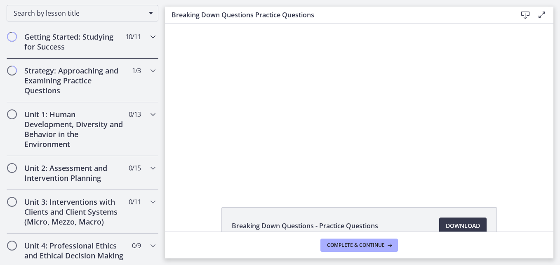
drag, startPoint x: 71, startPoint y: 42, endPoint x: 72, endPoint y: 49, distance: 7.1
click at [72, 48] on h2 "Getting Started: Studying for Success" at bounding box center [74, 42] width 101 height 20
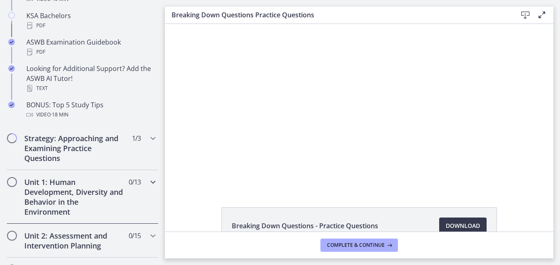
scroll to position [397, 0]
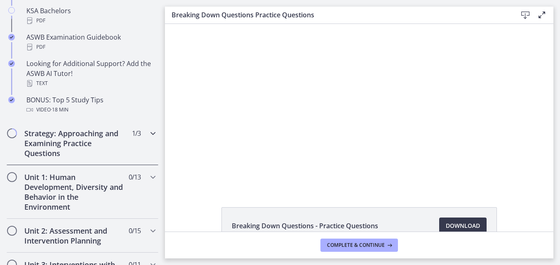
click at [151, 140] on div "Strategy: Approaching and Examining Practice Questions 1 / 3 Completed" at bounding box center [83, 143] width 152 height 44
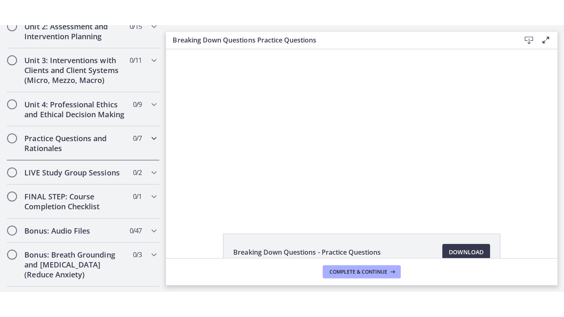
scroll to position [395, 0]
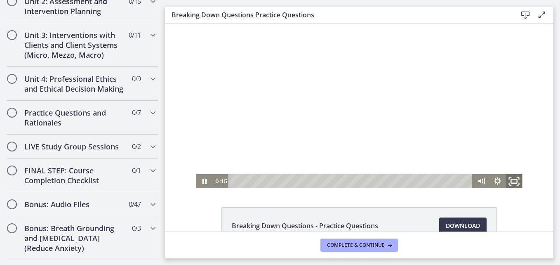
click at [510, 184] on icon "Fullscreen" at bounding box center [515, 181] width 20 height 17
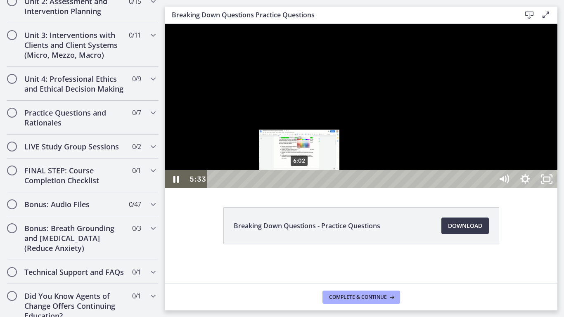
click at [300, 188] on div "6:02" at bounding box center [351, 179] width 273 height 18
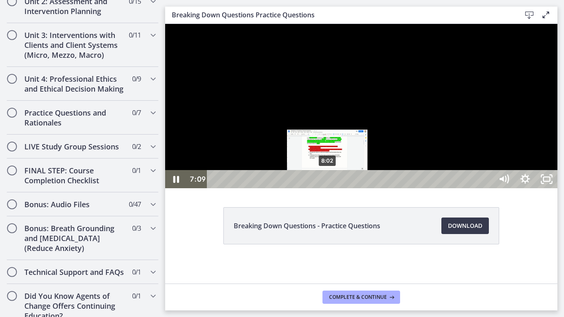
click at [330, 188] on div "8:02" at bounding box center [351, 179] width 273 height 18
click at [325, 188] on div "7:50" at bounding box center [351, 179] width 273 height 18
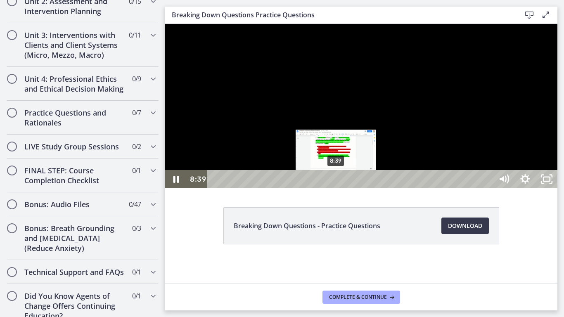
click at [336, 188] on div "8:39" at bounding box center [351, 179] width 273 height 18
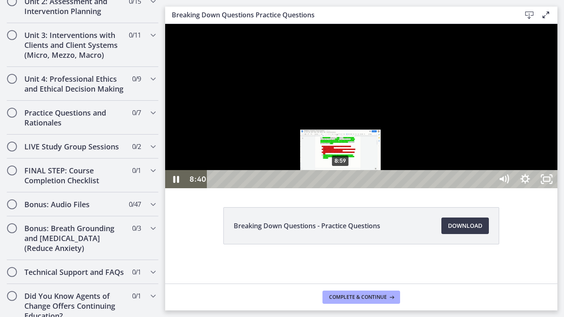
click at [344, 188] on div "8:59" at bounding box center [351, 179] width 273 height 18
click at [340, 188] on div "8:55" at bounding box center [351, 179] width 273 height 18
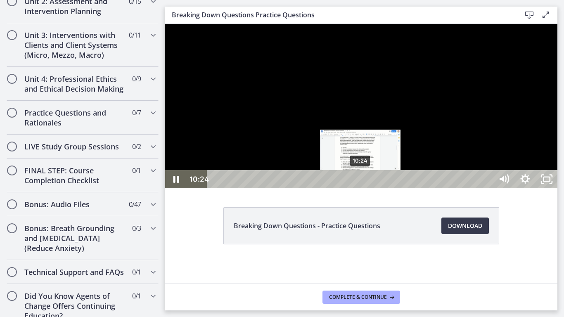
click at [361, 188] on div "10:24" at bounding box center [351, 179] width 273 height 18
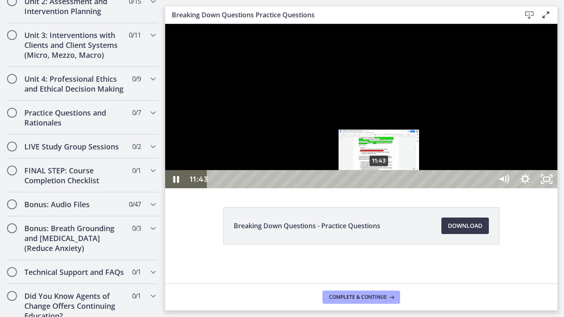
click at [382, 188] on div "11:43" at bounding box center [351, 179] width 273 height 18
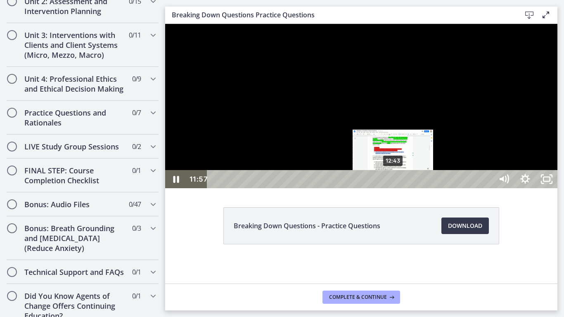
click at [394, 188] on div "12:43" at bounding box center [351, 179] width 273 height 18
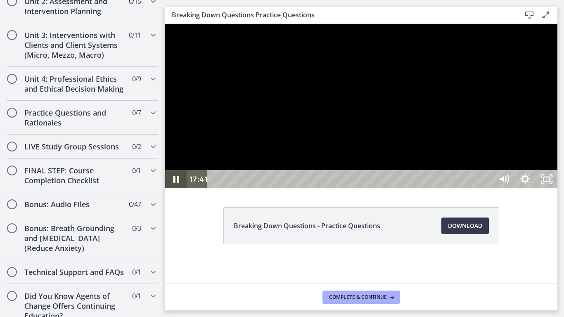
drag, startPoint x: 171, startPoint y: 331, endPoint x: 174, endPoint y: 335, distance: 4.5
click at [174, 188] on icon "Pause" at bounding box center [175, 179] width 21 height 18
click at [174, 190] on icon "Play Video" at bounding box center [177, 179] width 26 height 22
click at [174, 188] on icon "Pause" at bounding box center [175, 179] width 21 height 18
click at [165, 170] on button "Play Video" at bounding box center [175, 179] width 21 height 18
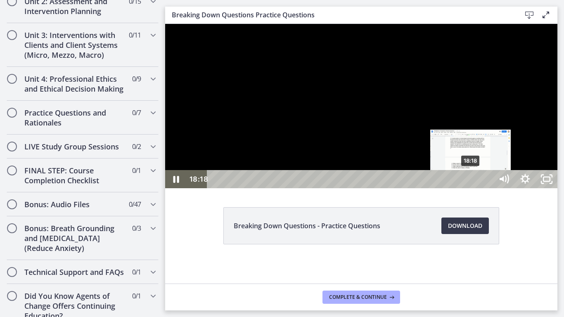
click at [472, 188] on div "18:18" at bounding box center [351, 179] width 273 height 18
click at [482, 188] on div "18:55" at bounding box center [351, 179] width 273 height 18
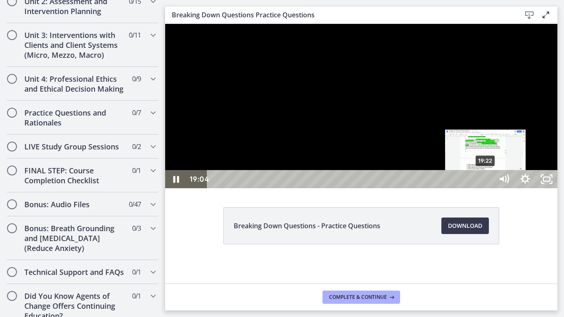
click at [487, 188] on div "19:22" at bounding box center [351, 179] width 273 height 18
click at [488, 188] on div "19:43" at bounding box center [351, 179] width 273 height 18
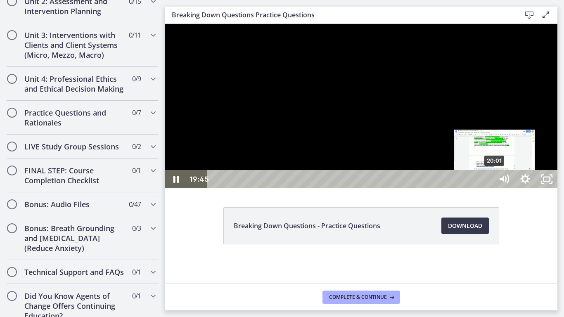
click at [488, 188] on div "20:01" at bounding box center [351, 179] width 273 height 18
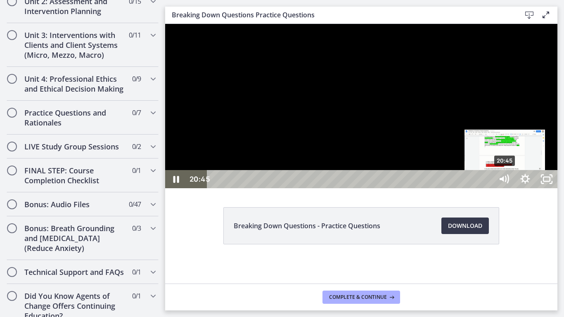
click at [488, 188] on div "20:45" at bounding box center [351, 179] width 273 height 18
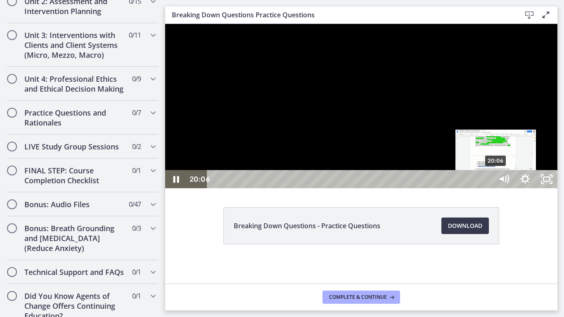
click at [488, 188] on div "20:06" at bounding box center [351, 179] width 273 height 18
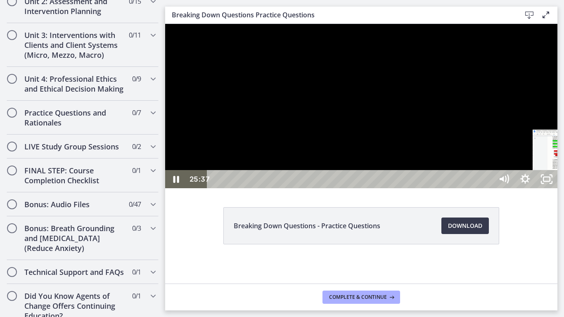
click at [488, 188] on div "25:37" at bounding box center [351, 179] width 273 height 18
click at [488, 188] on div "26:21" at bounding box center [351, 179] width 273 height 18
click at [488, 188] on div "27:32" at bounding box center [351, 179] width 273 height 18
click at [488, 188] on div "29:06" at bounding box center [351, 179] width 273 height 18
click at [488, 188] on div "30:13" at bounding box center [351, 179] width 273 height 18
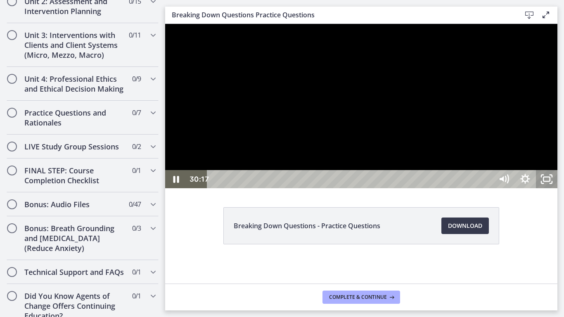
click at [557, 188] on icon "Unfullscreen" at bounding box center [546, 179] width 21 height 18
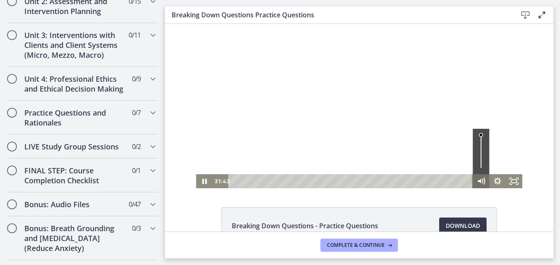
click at [489, 180] on div "31:43 31:43" at bounding box center [359, 181] width 326 height 14
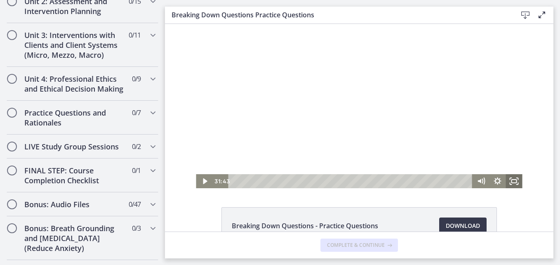
click at [509, 181] on icon "Fullscreen" at bounding box center [514, 181] width 17 height 14
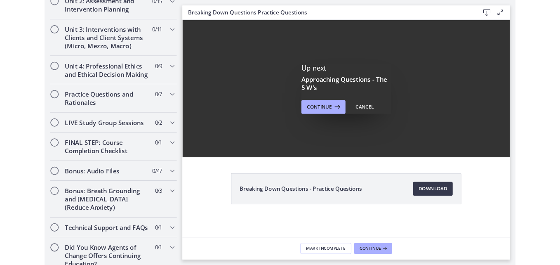
scroll to position [0, 0]
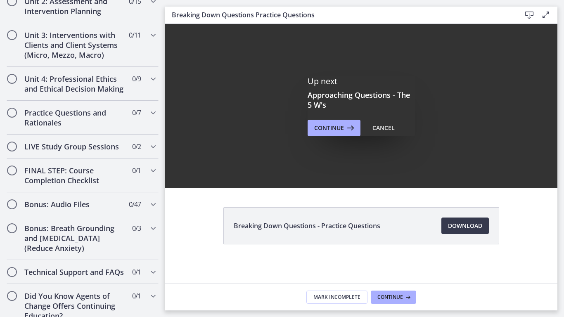
click at [557, 188] on div "Click for sound @keyframes VOLUME_SMALL_WAVE_FLASH { 0% { opacity: 0; } 33% { o…" at bounding box center [361, 106] width 392 height 164
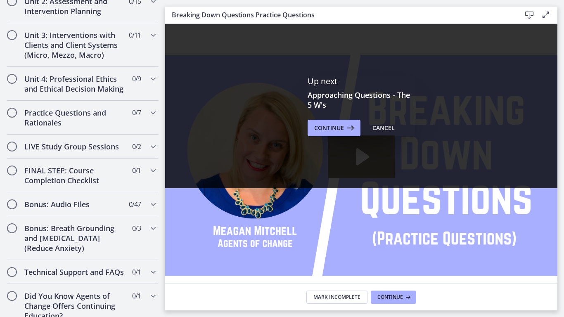
click at [559, 309] on icon "Fullscreen" at bounding box center [547, 299] width 26 height 22
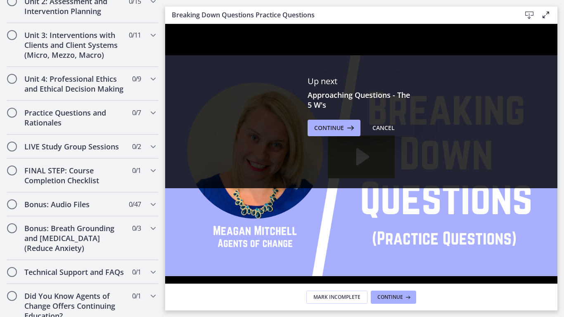
click at [559, 309] on icon "Unfullscreen" at bounding box center [547, 299] width 26 height 22
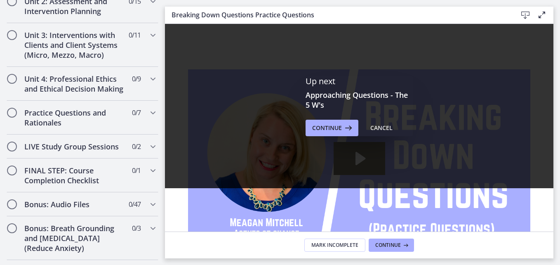
drag, startPoint x: 165, startPoint y: 156, endPoint x: 163, endPoint y: 149, distance: 6.4
click at [163, 149] on div "Go to Dashboard Go to Dashboard Agents of Change - Social Work Test Prep - BACH…" at bounding box center [280, 132] width 560 height 265
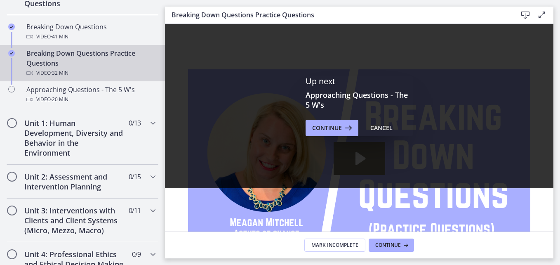
scroll to position [220, 0]
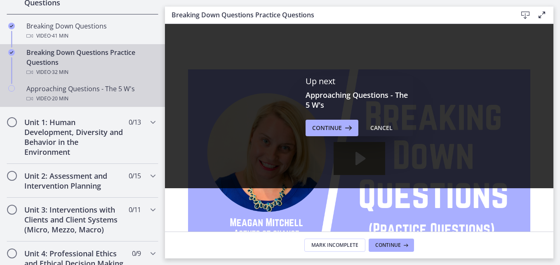
click at [31, 99] on icon "Chapters" at bounding box center [29, 98] width 7 height 7
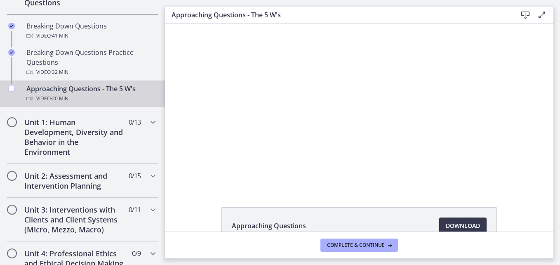
click at [97, 93] on div "Approaching Questions - The 5 W's Video · 20 min" at bounding box center [90, 94] width 129 height 20
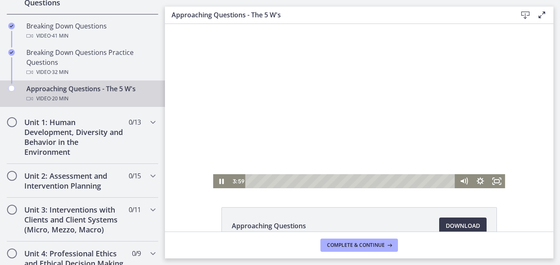
click at [314, 171] on div at bounding box center [359, 106] width 292 height 164
click at [396, 172] on div at bounding box center [359, 106] width 292 height 164
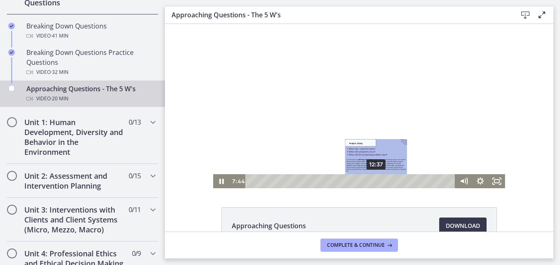
click at [375, 183] on div "12:37" at bounding box center [352, 181] width 200 height 14
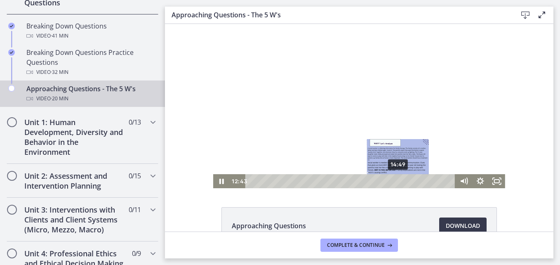
click at [396, 181] on div "14:49" at bounding box center [352, 181] width 200 height 14
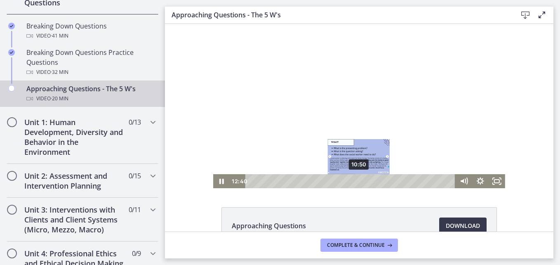
click at [358, 180] on div "10:50" at bounding box center [352, 181] width 200 height 14
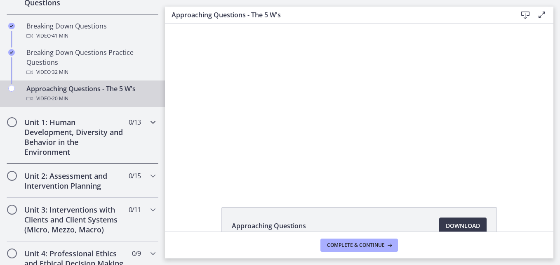
click at [43, 153] on h2 "Unit 1: Human Development, Diversity and Behavior in the Environment" at bounding box center [74, 137] width 101 height 40
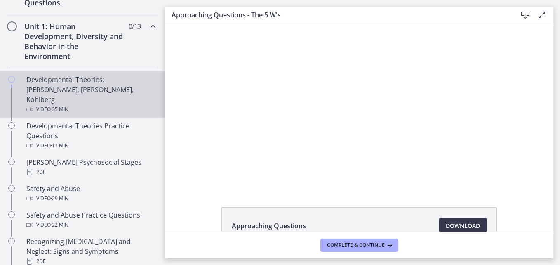
click at [52, 104] on span "· 35 min" at bounding box center [60, 109] width 18 height 10
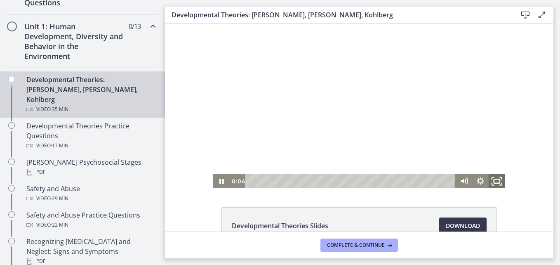
drag, startPoint x: 497, startPoint y: 176, endPoint x: 664, endPoint y: 229, distance: 174.6
click at [497, 176] on icon "Fullscreen" at bounding box center [497, 181] width 20 height 17
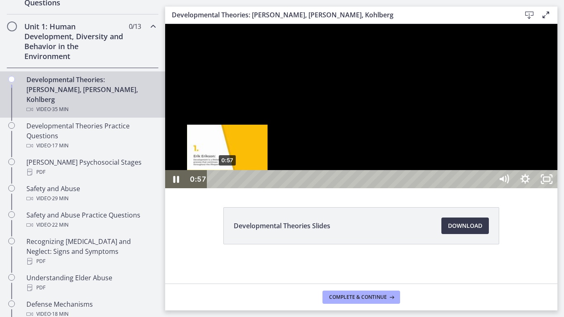
click at [228, 188] on div "0:57" at bounding box center [351, 179] width 273 height 18
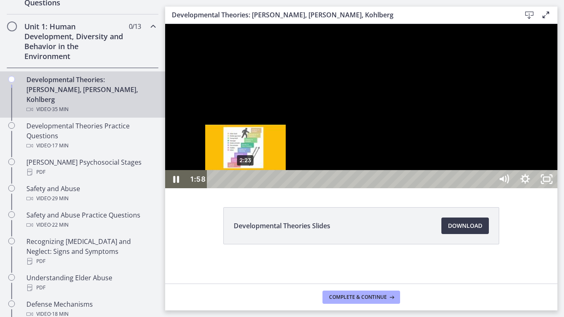
click at [249, 188] on div "2:23" at bounding box center [351, 179] width 273 height 18
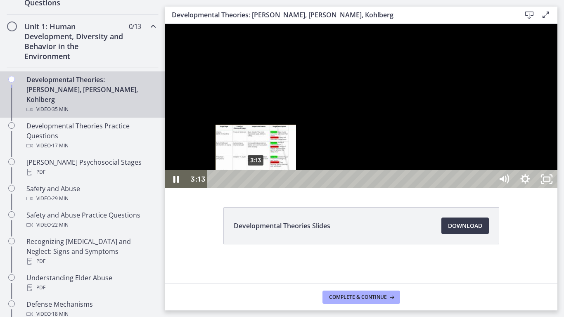
click at [258, 188] on div "3:13" at bounding box center [351, 179] width 273 height 18
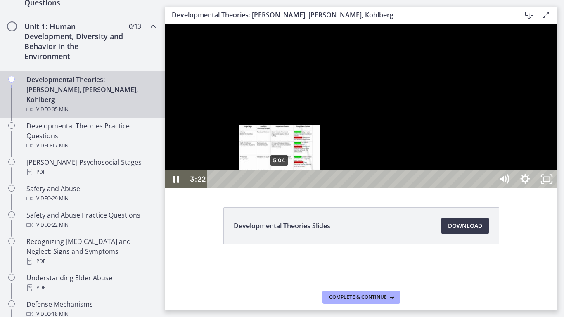
click at [280, 188] on div "5:04" at bounding box center [351, 179] width 273 height 18
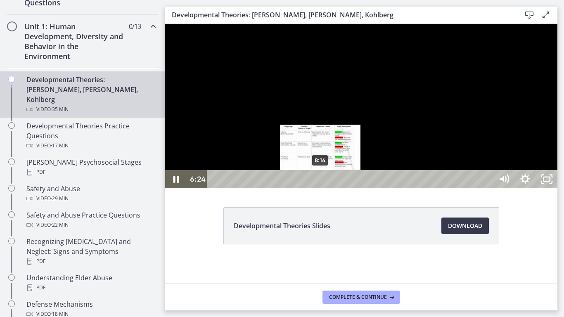
click at [321, 188] on div "8:16" at bounding box center [351, 179] width 273 height 18
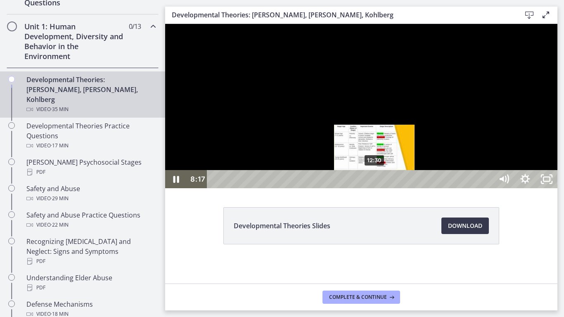
click at [376, 188] on div "12:30" at bounding box center [351, 179] width 273 height 18
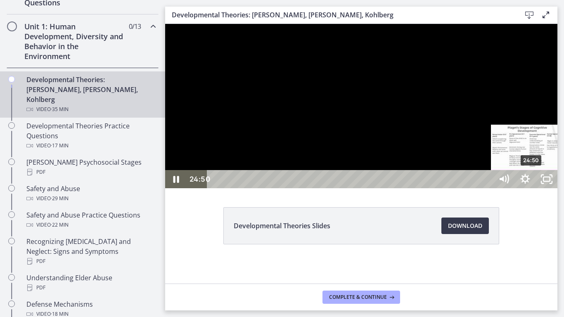
click at [488, 188] on div "24:50" at bounding box center [351, 179] width 273 height 18
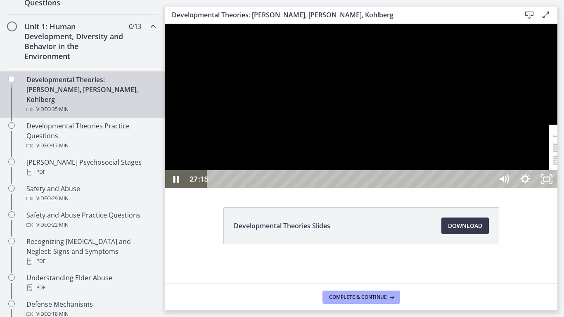
click at [488, 188] on div "29:24" at bounding box center [351, 179] width 273 height 18
click at [488, 188] on div "34:02" at bounding box center [351, 179] width 273 height 18
click at [488, 188] on div "34:43" at bounding box center [351, 179] width 273 height 18
click at [559, 190] on icon "Unfullscreen" at bounding box center [547, 179] width 26 height 22
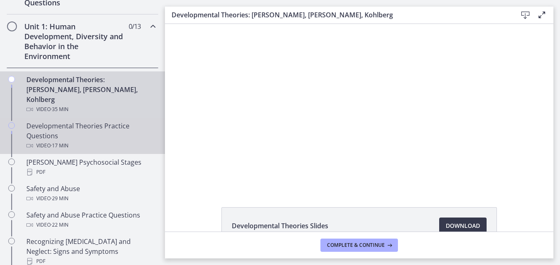
click at [67, 125] on div "Developmental Theories Practice Questions Video · 17 min" at bounding box center [90, 136] width 129 height 30
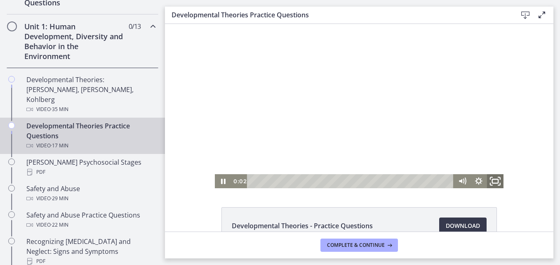
click at [491, 180] on icon "Fullscreen" at bounding box center [496, 181] width 20 height 17
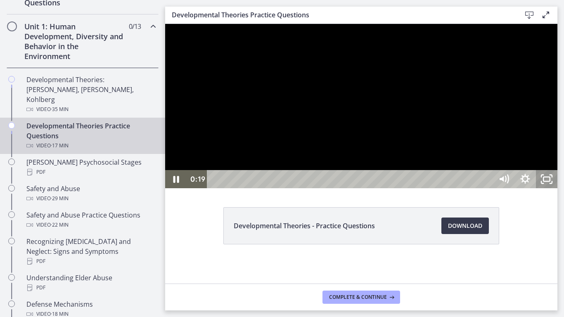
click at [557, 188] on icon "Unfullscreen" at bounding box center [546, 179] width 21 height 18
